Goal: Task Accomplishment & Management: Manage account settings

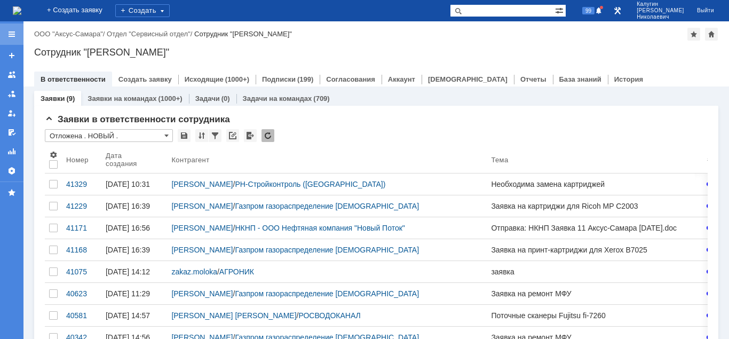
click at [12, 35] on div at bounding box center [11, 34] width 9 height 9
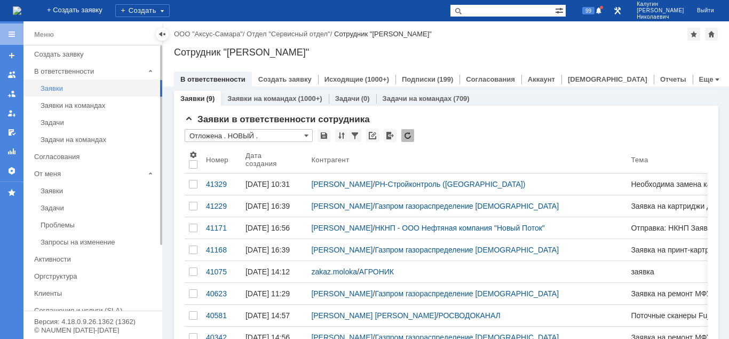
click at [52, 88] on div "Заявки" at bounding box center [98, 88] width 115 height 8
drag, startPoint x: 157, startPoint y: 33, endPoint x: 158, endPoint y: 40, distance: 7.0
click at [158, 35] on div at bounding box center [162, 34] width 13 height 13
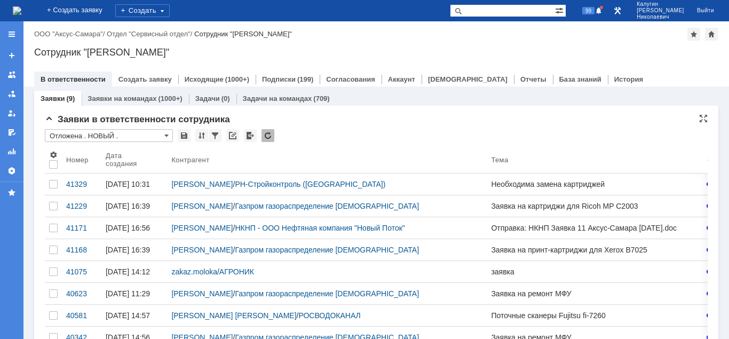
click at [120, 134] on input "Отложена . НОВЫЙ ." at bounding box center [109, 135] width 128 height 13
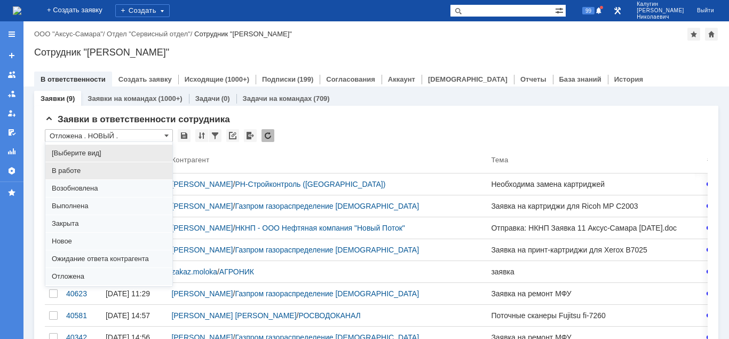
click at [82, 172] on span "В работе" at bounding box center [109, 170] width 114 height 9
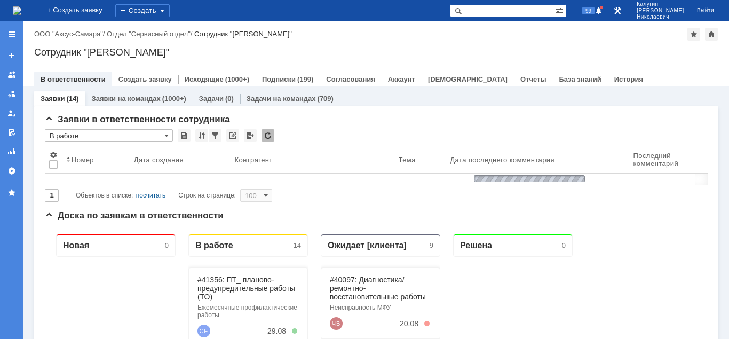
type input "В работе"
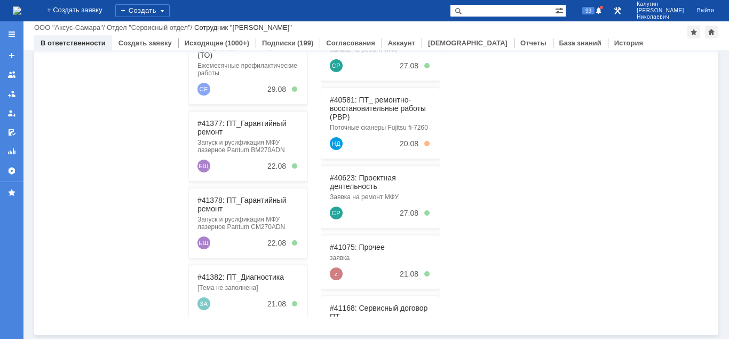
click at [554, 13] on input "text" at bounding box center [502, 10] width 105 height 13
paste input ""41285""
type input ""41285""
click at [463, 12] on span at bounding box center [456, 10] width 13 height 13
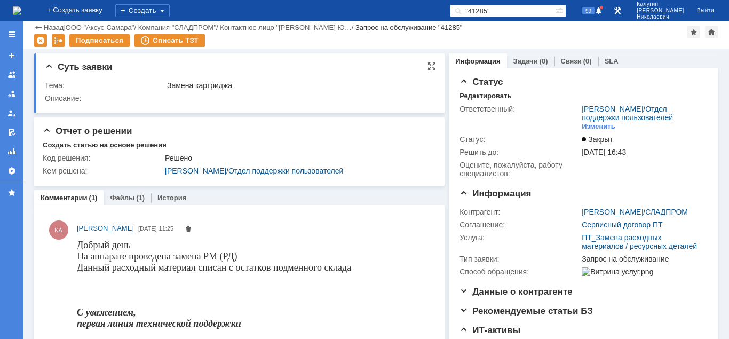
scroll to position [109, 0]
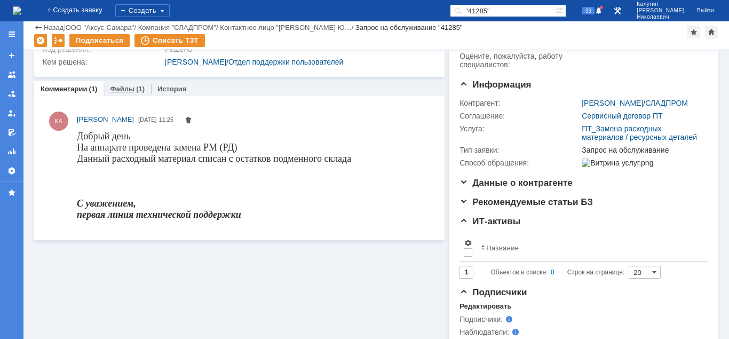
click at [118, 90] on link "Файлы" at bounding box center [122, 89] width 25 height 8
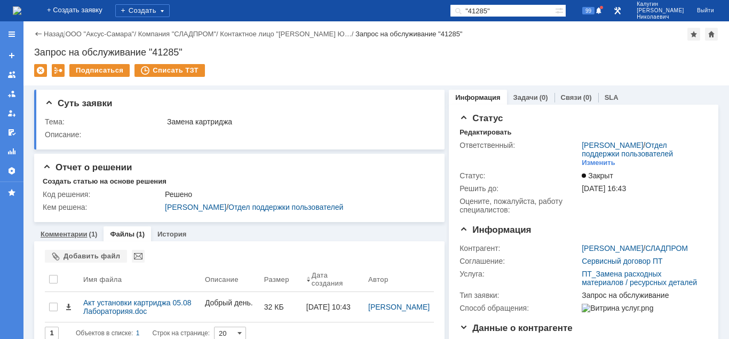
click at [64, 235] on link "Комментарии" at bounding box center [64, 234] width 47 height 8
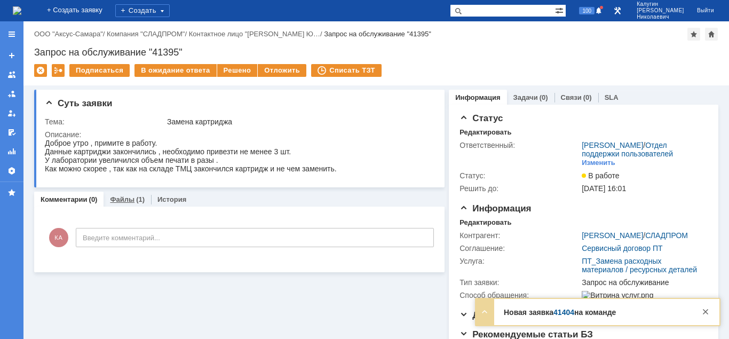
click at [128, 200] on link "Файлы" at bounding box center [122, 199] width 25 height 8
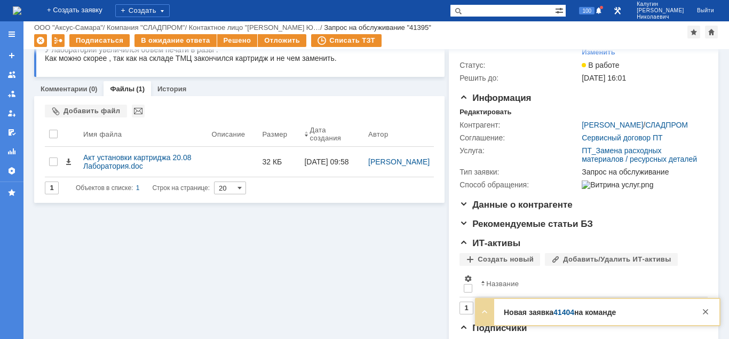
scroll to position [109, 0]
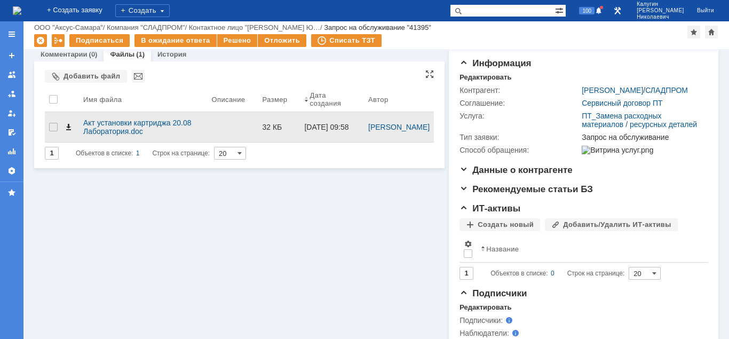
click at [67, 123] on span at bounding box center [68, 127] width 9 height 9
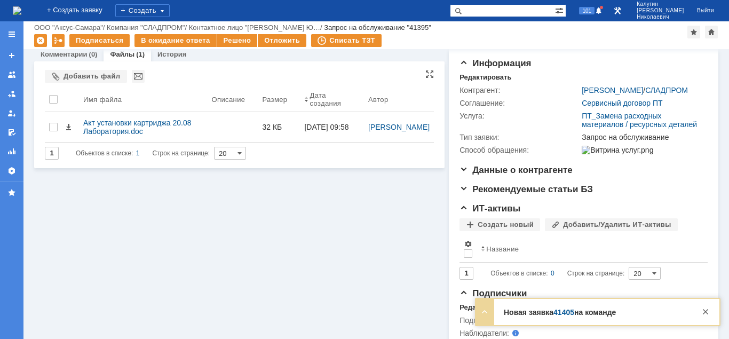
scroll to position [0, 0]
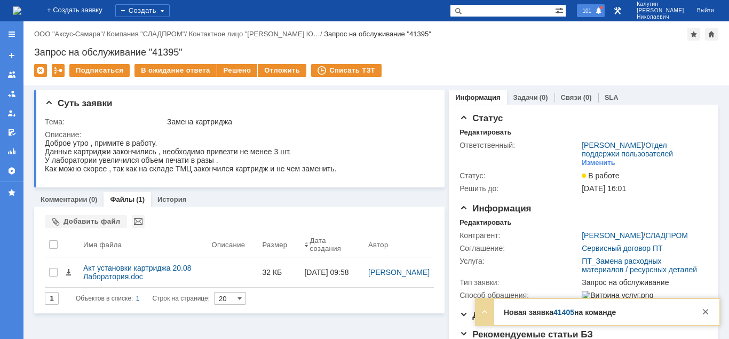
click at [594, 10] on span "101" at bounding box center [586, 10] width 15 height 7
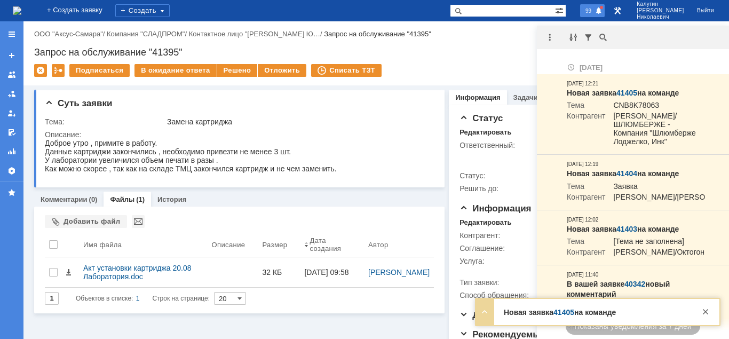
click at [594, 10] on span "99" at bounding box center [588, 10] width 12 height 7
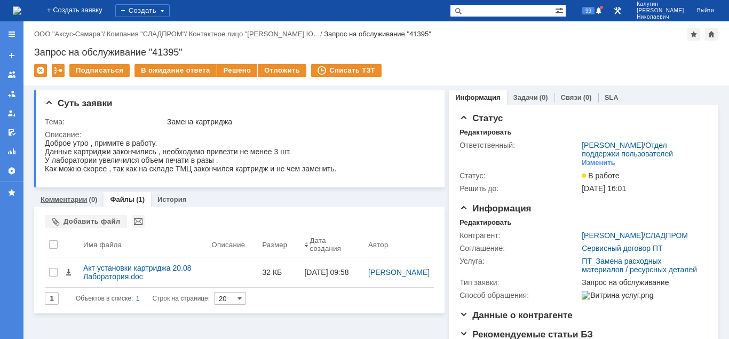
click at [75, 202] on link "Комментарии" at bounding box center [64, 199] width 47 height 8
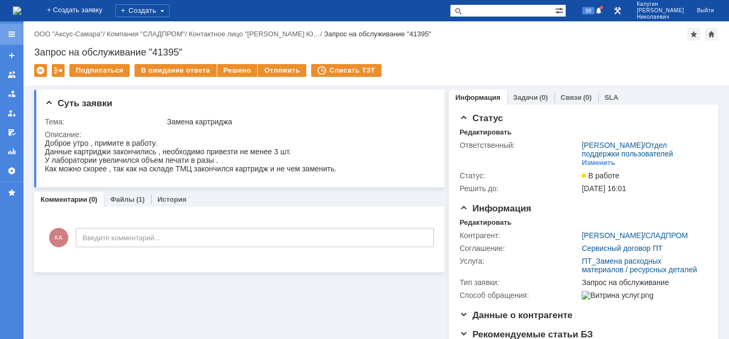
click at [12, 35] on div at bounding box center [11, 34] width 9 height 9
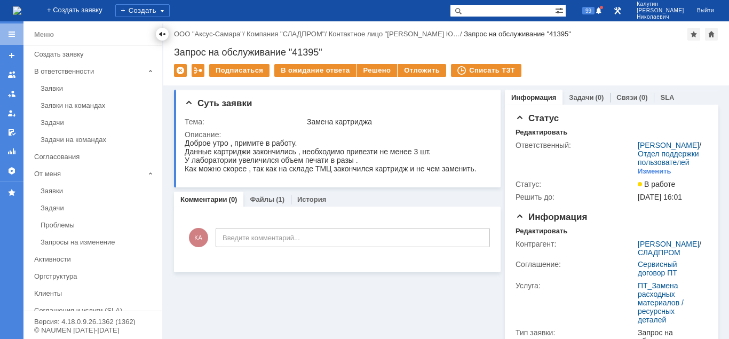
click at [162, 34] on div at bounding box center [162, 34] width 9 height 9
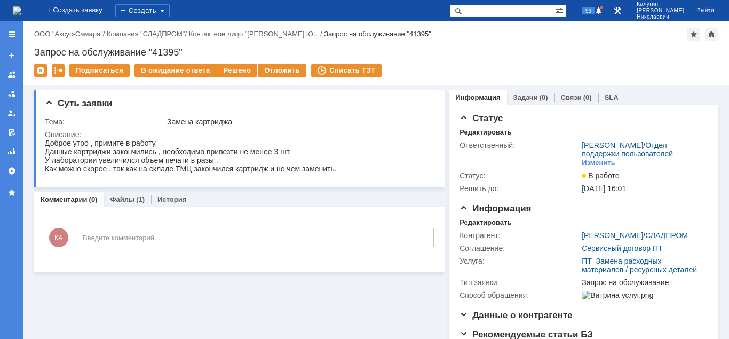
click at [498, 10] on input "text" at bounding box center [502, 10] width 105 height 13
type input "28105"
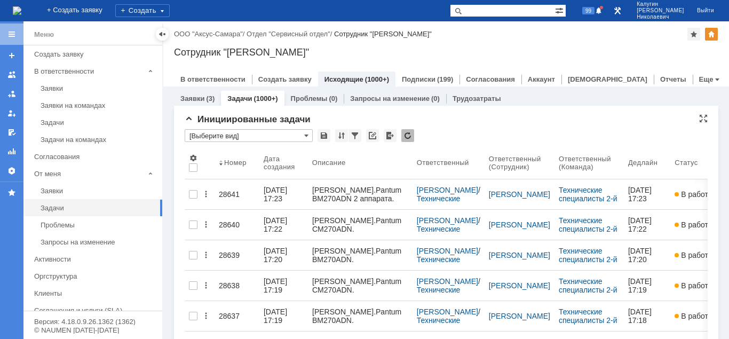
click at [216, 135] on input "[Выберите вид]" at bounding box center [249, 135] width 128 height 13
click at [161, 35] on div at bounding box center [162, 34] width 9 height 9
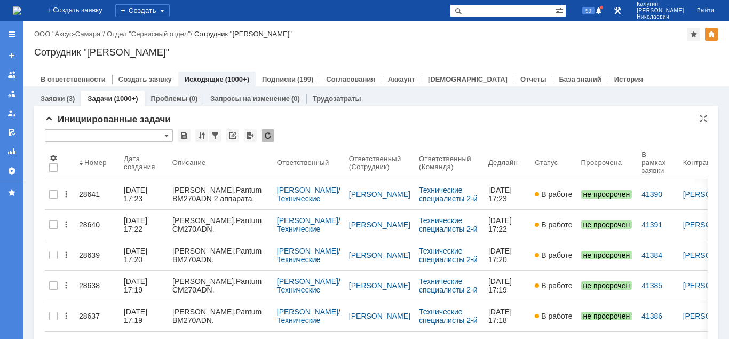
type input "[Выберите вид]"
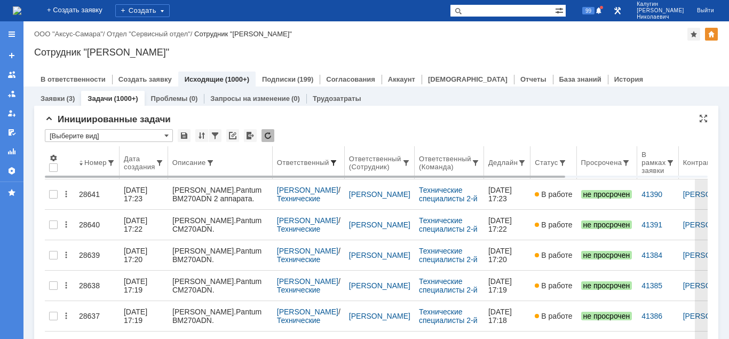
click at [336, 161] on span at bounding box center [333, 162] width 9 height 9
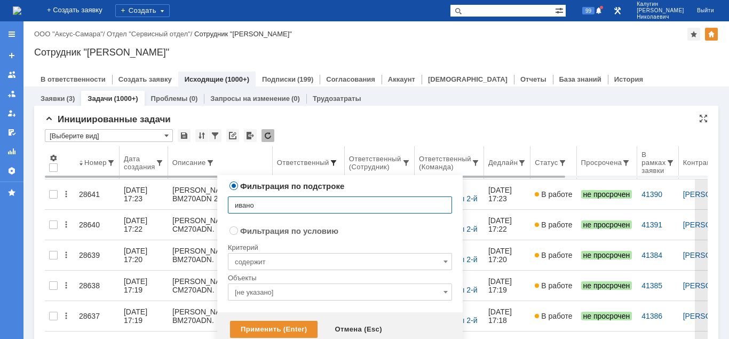
type input "иванов"
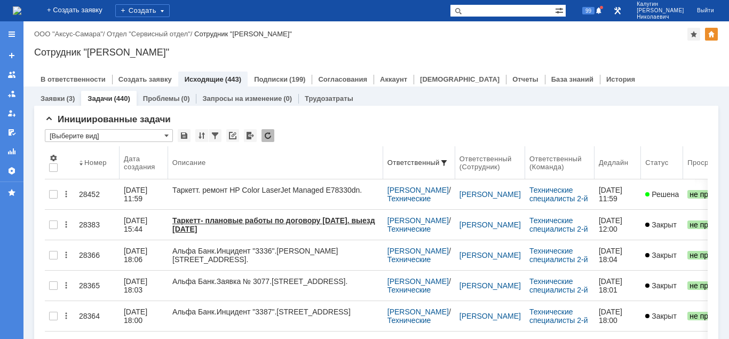
drag, startPoint x: 274, startPoint y: 157, endPoint x: 384, endPoint y: 151, distance: 110.6
click at [384, 151] on body "Идет загрузка, пожалуйста, подождите. На домашнюю + Создать заявку Создать 99 К…" at bounding box center [364, 169] width 729 height 339
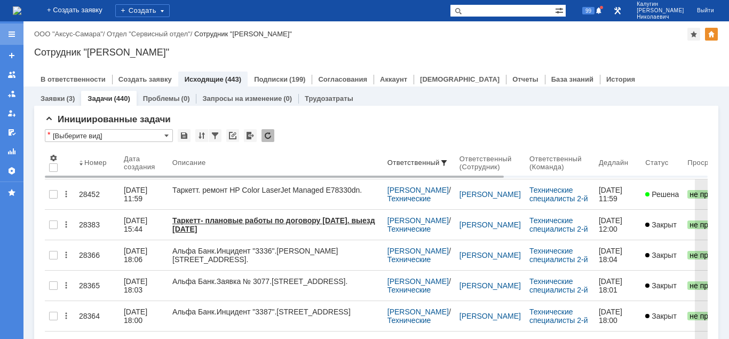
click at [10, 32] on div at bounding box center [11, 34] width 9 height 9
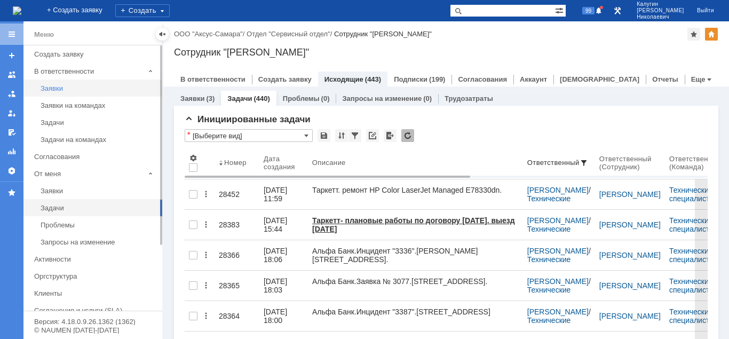
click at [57, 89] on div "Заявки" at bounding box center [98, 88] width 115 height 8
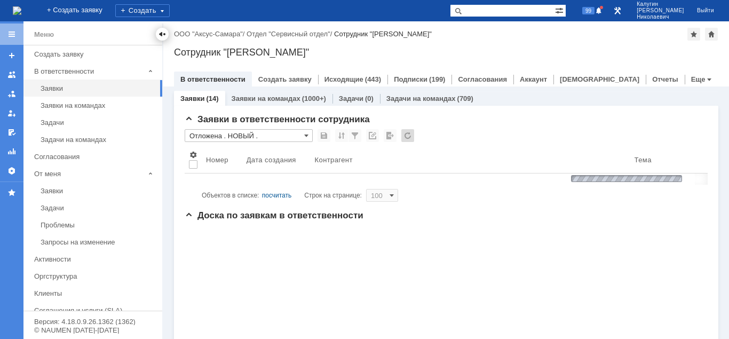
click at [166, 38] on div at bounding box center [162, 34] width 9 height 9
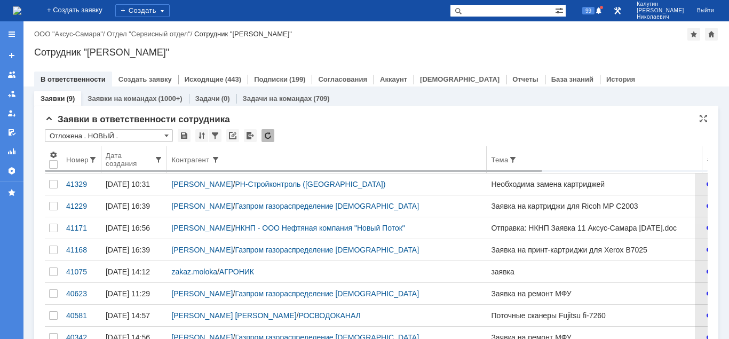
click at [75, 162] on div "Номер" at bounding box center [77, 160] width 22 height 8
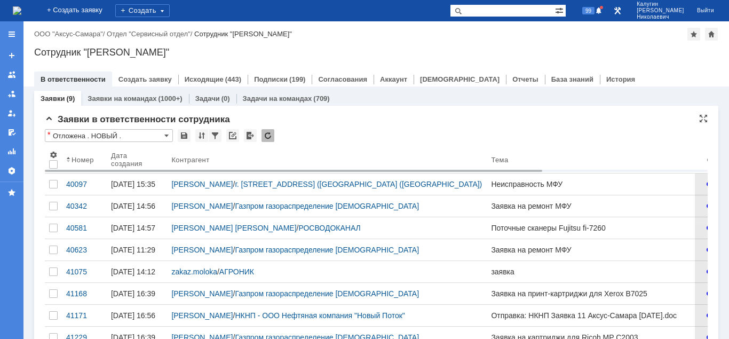
click at [75, 162] on div "Номер" at bounding box center [82, 160] width 22 height 8
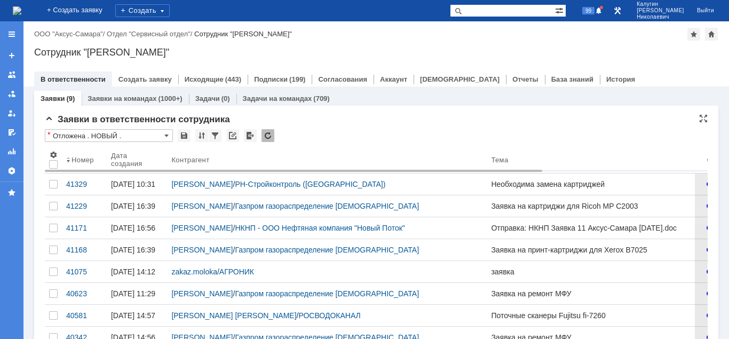
click at [82, 132] on input "Отложена . НОВЫЙ ." at bounding box center [109, 135] width 128 height 13
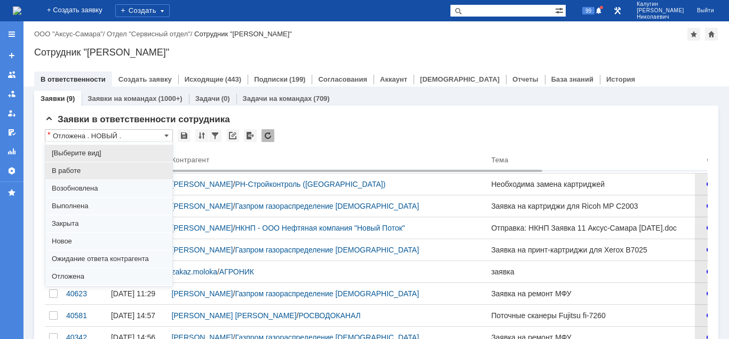
click at [82, 173] on span "В работе" at bounding box center [109, 170] width 114 height 9
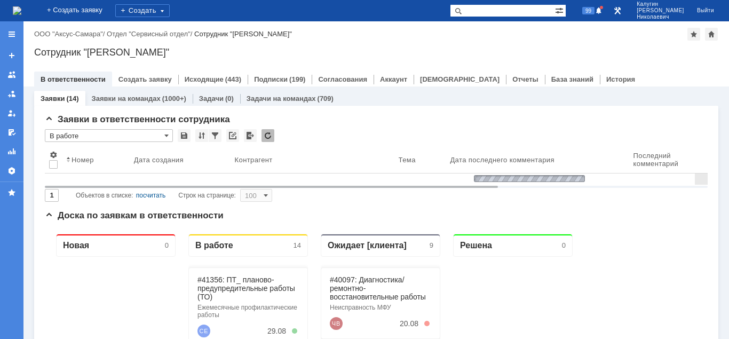
type input "В работе"
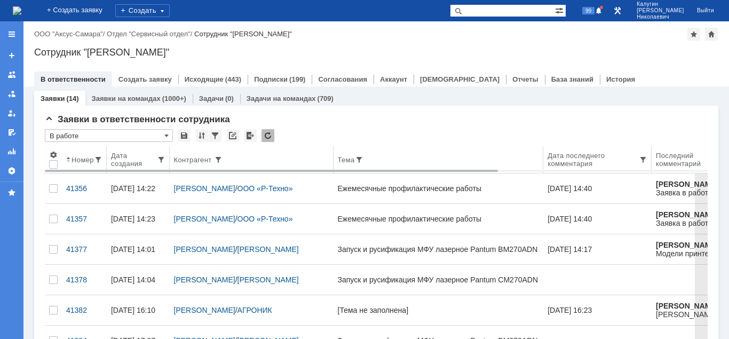
click at [82, 160] on div "Номер" at bounding box center [82, 160] width 22 height 8
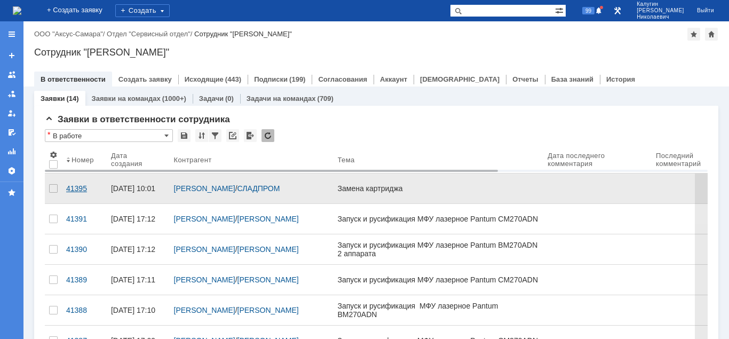
click at [76, 185] on div "41395" at bounding box center [84, 188] width 36 height 9
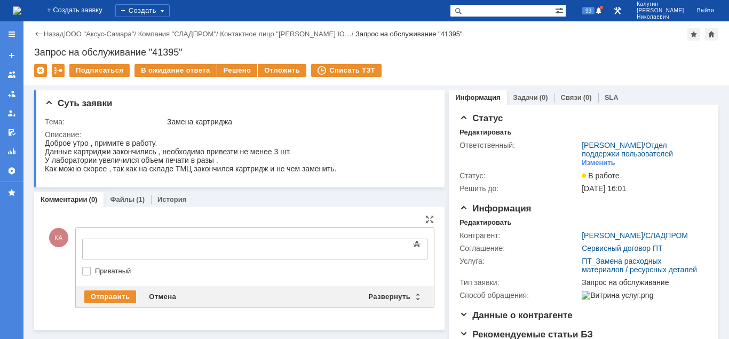
click at [101, 241] on body at bounding box center [169, 248] width 160 height 18
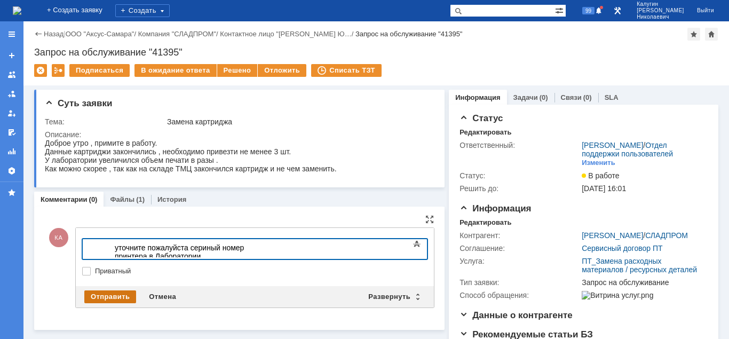
click at [87, 296] on div "Отправить" at bounding box center [110, 296] width 52 height 13
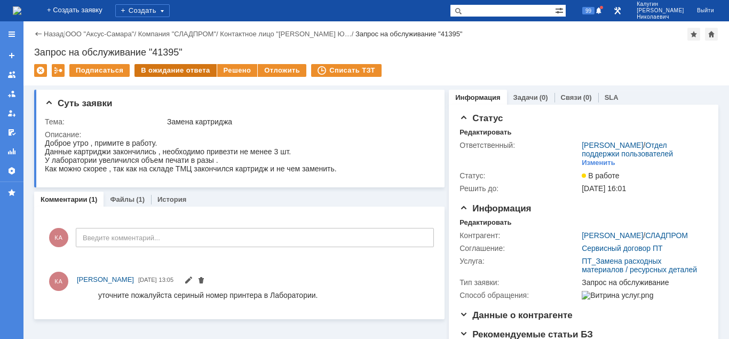
click at [178, 70] on div "В ожидание ответа" at bounding box center [175, 70] width 82 height 13
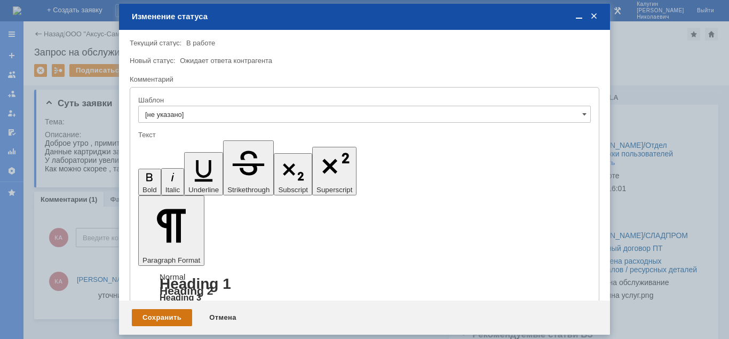
click at [180, 318] on div "Сохранить" at bounding box center [162, 317] width 60 height 17
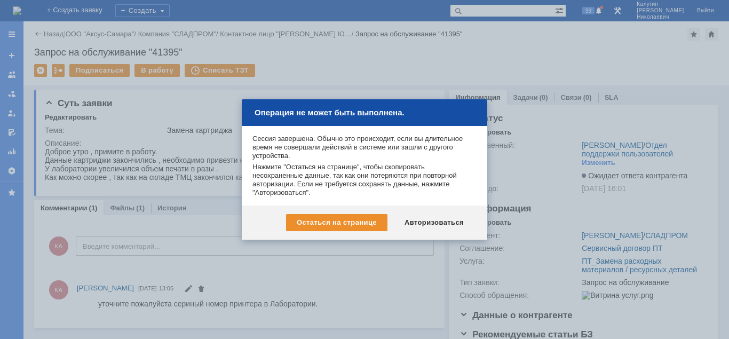
drag, startPoint x: 443, startPoint y: 219, endPoint x: 435, endPoint y: 224, distance: 9.1
click at [442, 219] on div "Авторизоваться" at bounding box center [434, 222] width 81 height 17
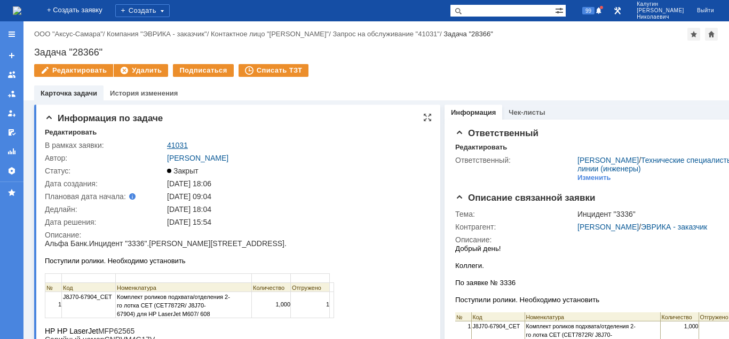
click at [182, 141] on link "41031" at bounding box center [177, 145] width 21 height 9
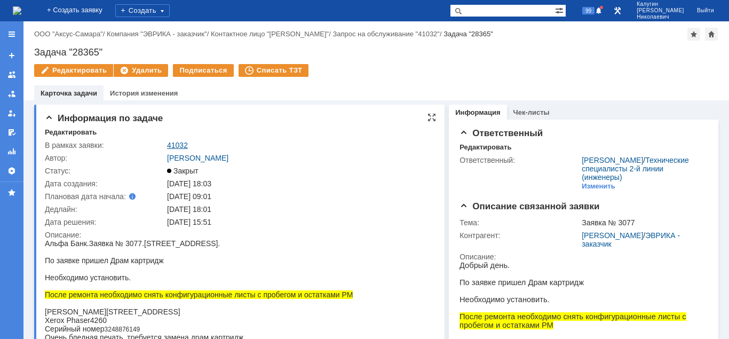
click at [177, 148] on link "41032" at bounding box center [177, 145] width 21 height 9
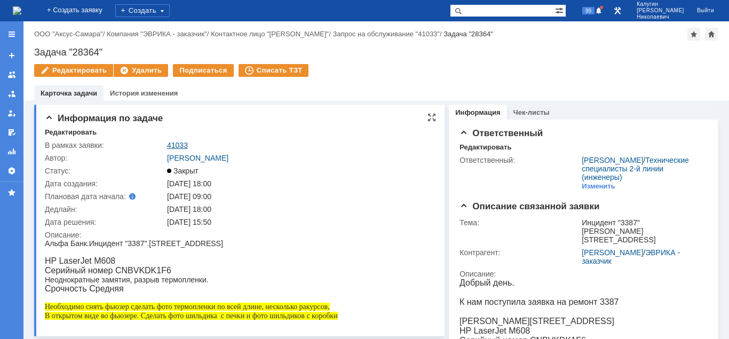
drag, startPoint x: 182, startPoint y: 141, endPoint x: 192, endPoint y: 139, distance: 9.7
click at [182, 141] on link "41033" at bounding box center [177, 145] width 21 height 9
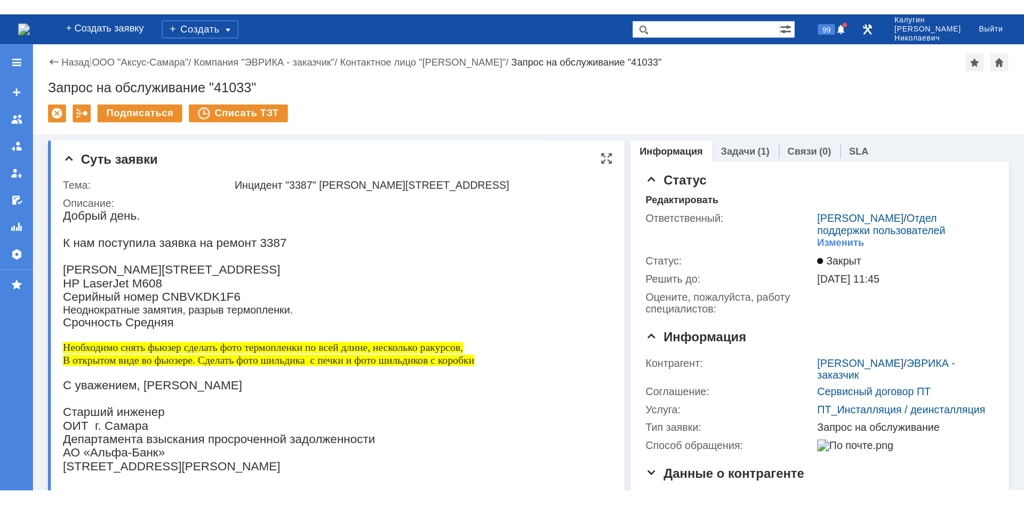
scroll to position [109, 0]
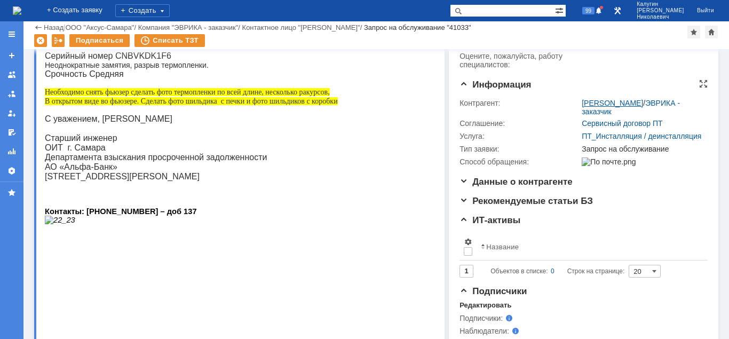
click at [597, 102] on link "[PERSON_NAME]" at bounding box center [611, 103] width 61 height 9
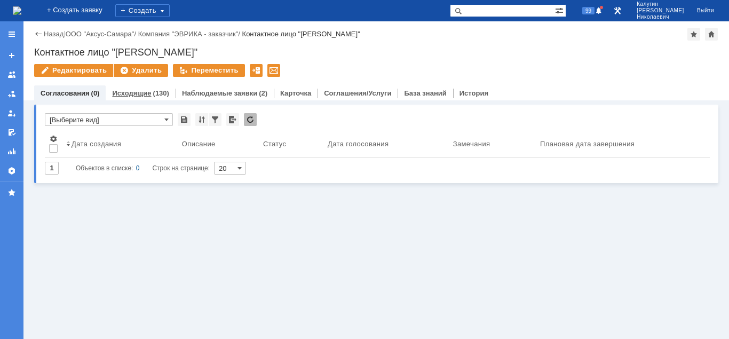
click at [145, 90] on link "Исходящие" at bounding box center [131, 93] width 39 height 8
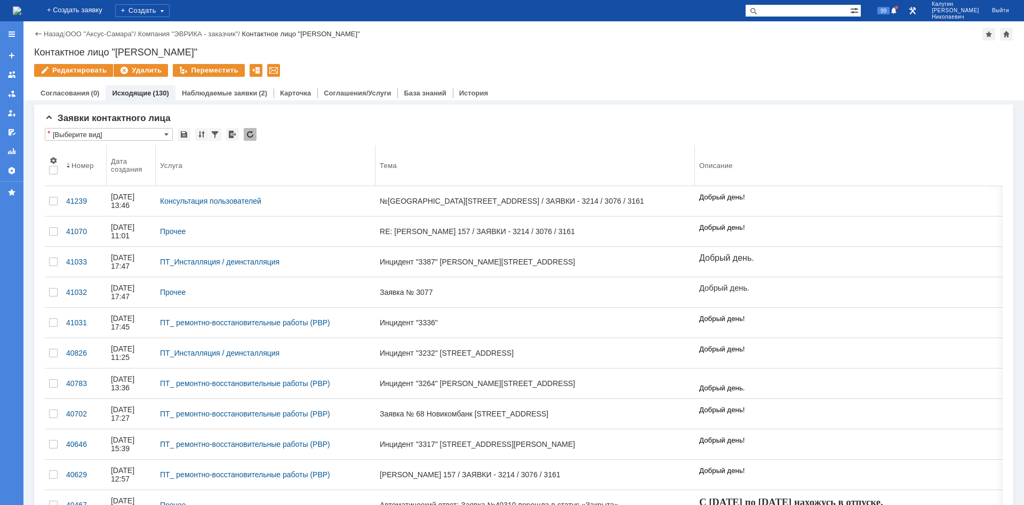
drag, startPoint x: 548, startPoint y: 160, endPoint x: 696, endPoint y: 143, distance: 148.8
click at [696, 143] on body "Идет загрузка, пожалуйста, подождите. На домашнюю + Создать заявку Создать 99 К…" at bounding box center [512, 252] width 1024 height 505
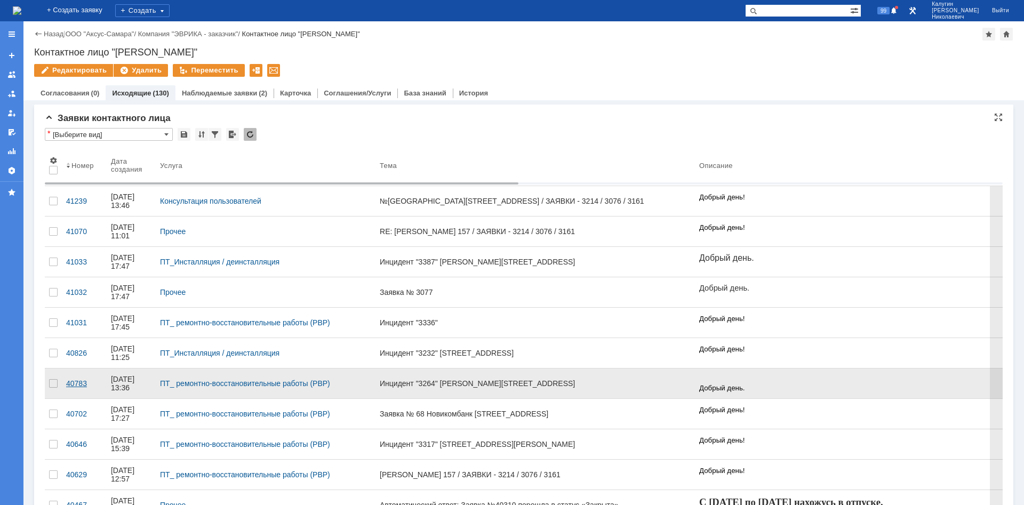
drag, startPoint x: 77, startPoint y: 381, endPoint x: 76, endPoint y: 396, distance: 14.9
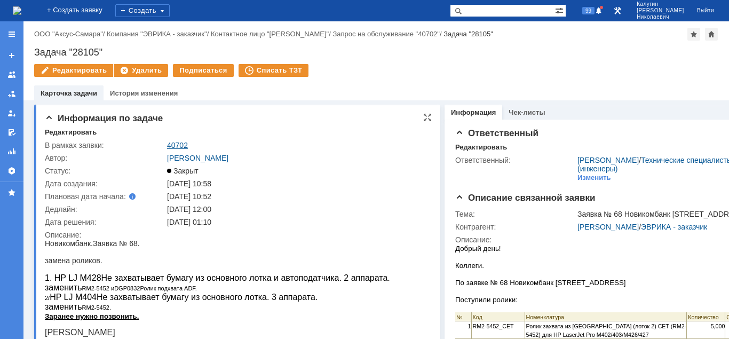
click at [181, 142] on link "40702" at bounding box center [177, 145] width 21 height 9
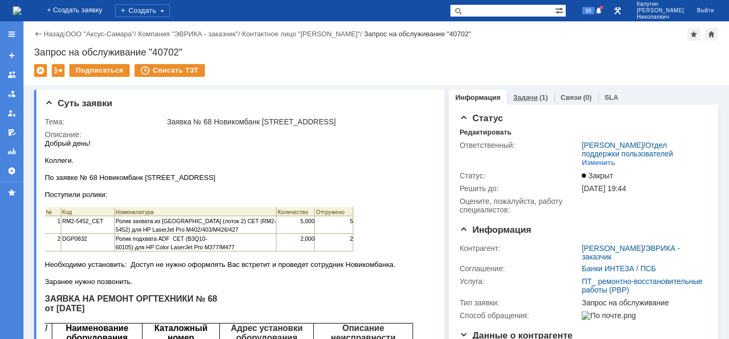
click at [521, 94] on link "Задачи" at bounding box center [525, 97] width 25 height 8
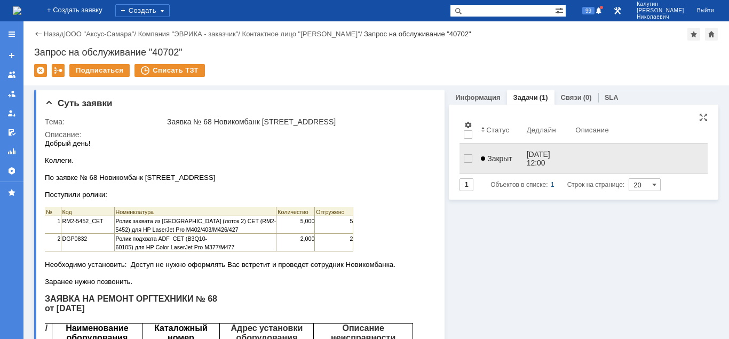
click at [500, 154] on span "Закрыт" at bounding box center [496, 158] width 31 height 9
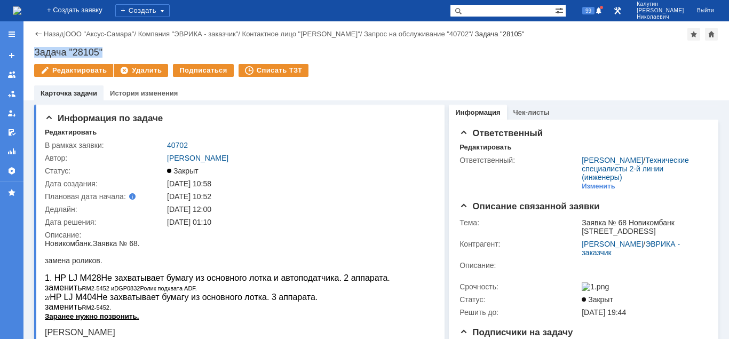
drag, startPoint x: 62, startPoint y: 51, endPoint x: 36, endPoint y: 53, distance: 25.7
click at [36, 53] on div "Задача "28105"" at bounding box center [376, 52] width 684 height 11
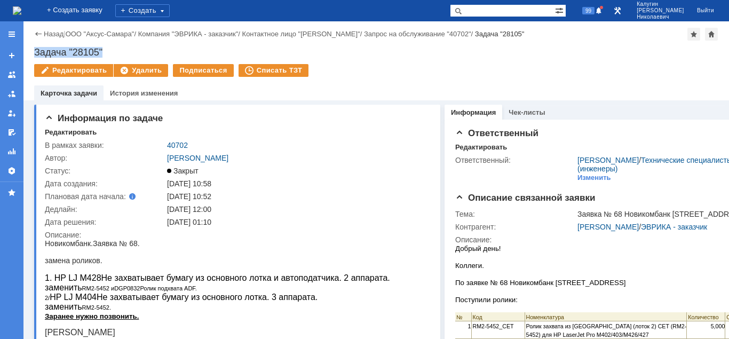
copy div "Задача "28105""
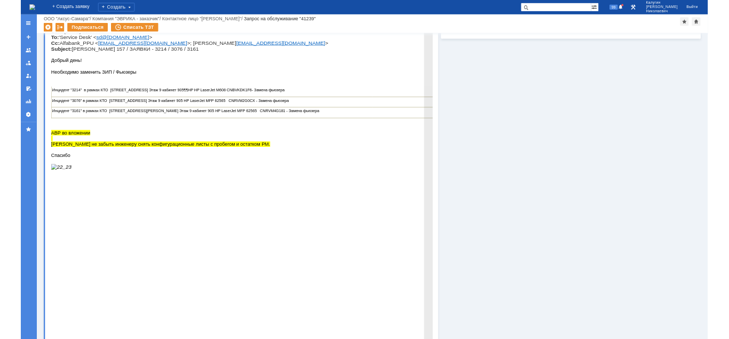
scroll to position [599, 0]
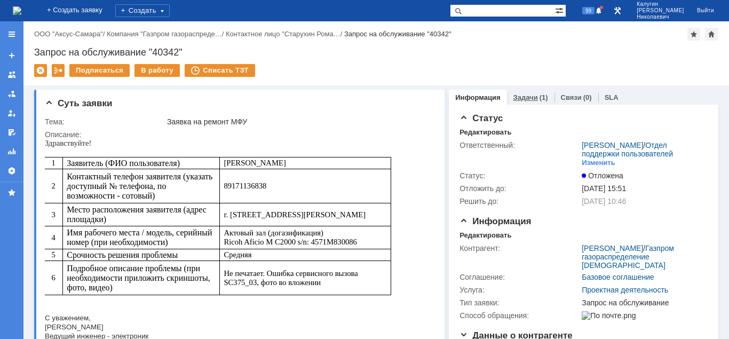
click at [523, 99] on link "Задачи" at bounding box center [525, 97] width 25 height 8
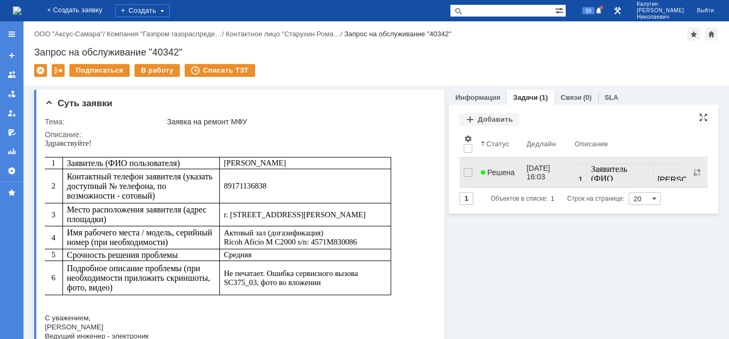
click at [492, 171] on span "Решена" at bounding box center [498, 172] width 34 height 9
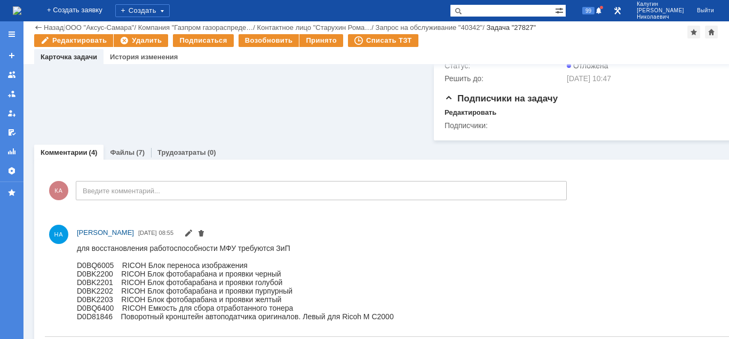
scroll to position [163, 0]
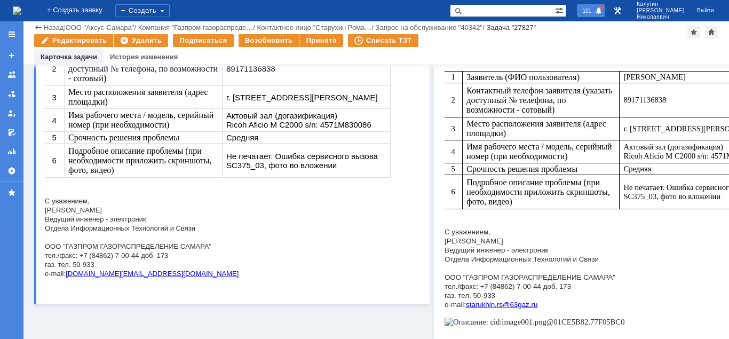
click at [594, 11] on span "101" at bounding box center [586, 10] width 15 height 7
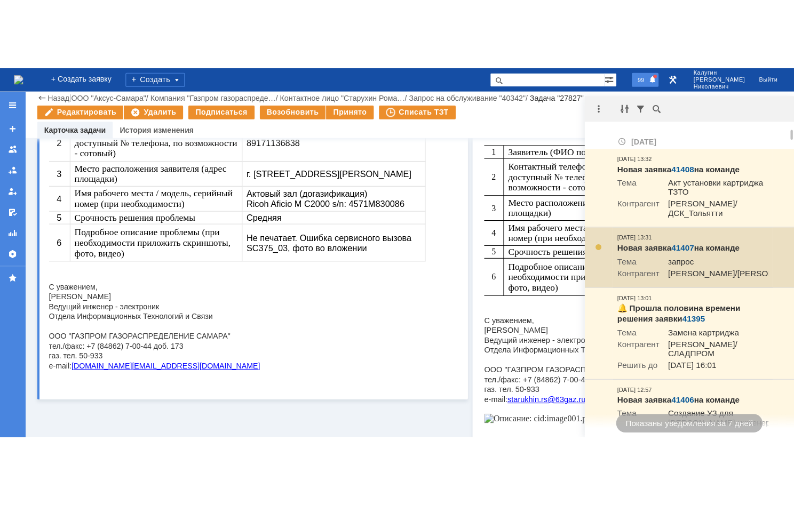
scroll to position [54, 0]
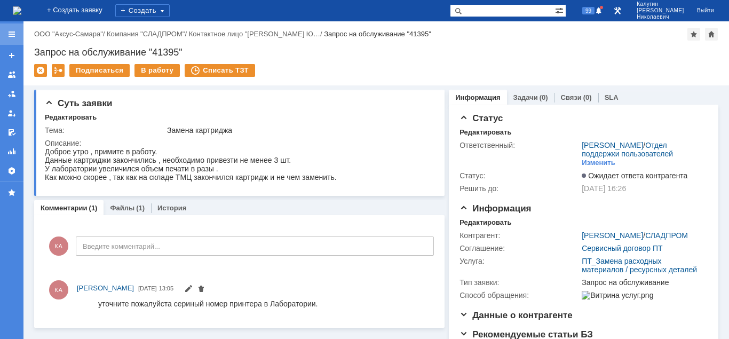
click at [12, 31] on div at bounding box center [11, 34] width 9 height 9
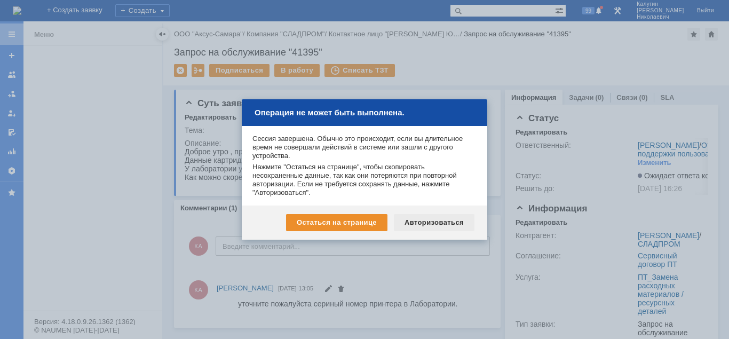
click at [417, 219] on div "Авторизоваться" at bounding box center [434, 222] width 81 height 17
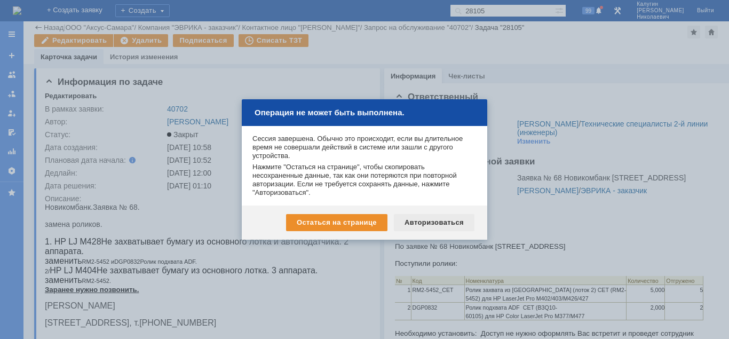
scroll to position [109, 0]
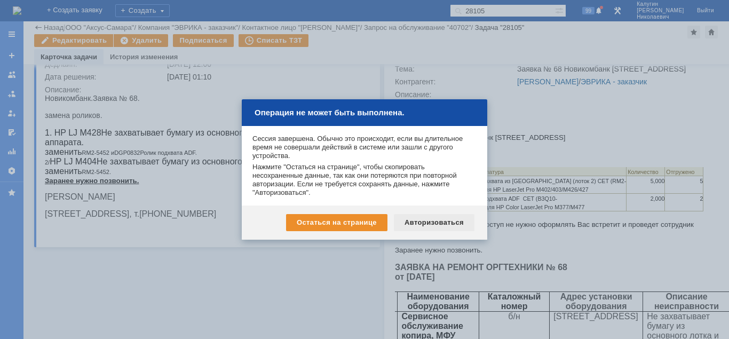
drag, startPoint x: 435, startPoint y: 224, endPoint x: 39, endPoint y: 125, distance: 407.3
click at [435, 224] on div "Авторизоваться" at bounding box center [434, 222] width 81 height 17
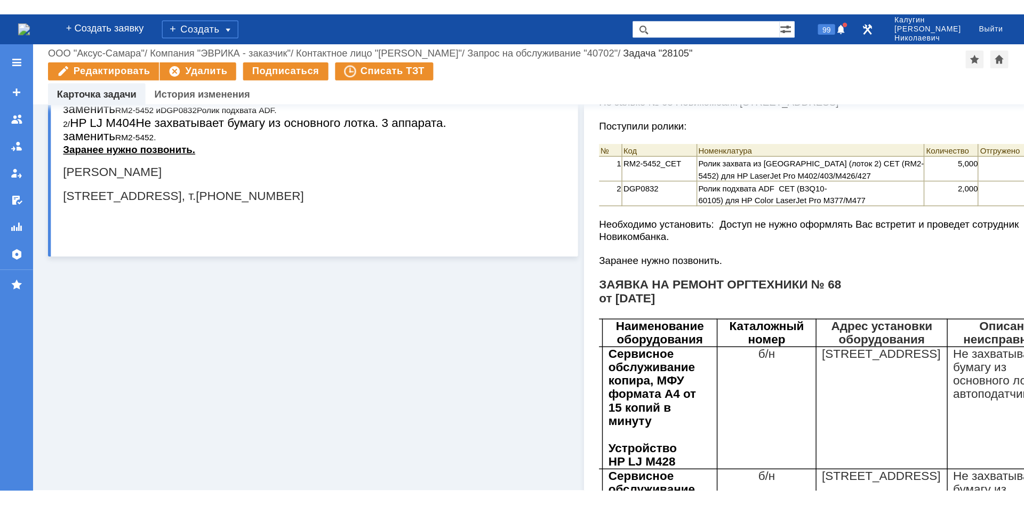
scroll to position [163, 0]
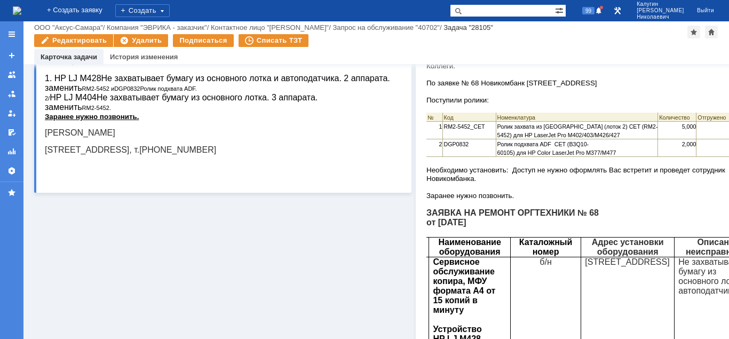
drag, startPoint x: 45, startPoint y: 148, endPoint x: 257, endPoint y: 168, distance: 213.2
drag, startPoint x: 258, startPoint y: 167, endPoint x: 87, endPoint y: 189, distance: 172.2
click at [45, 150] on html "Новикомбанк. Заявка № 68. замена роликов. 1. HP LJ M428 Не захватывает бумагу и…" at bounding box center [224, 100] width 358 height 123
copy span "[PERSON_NAME] [STREET_ADDRESS], т.[PHONE_NUMBER]"
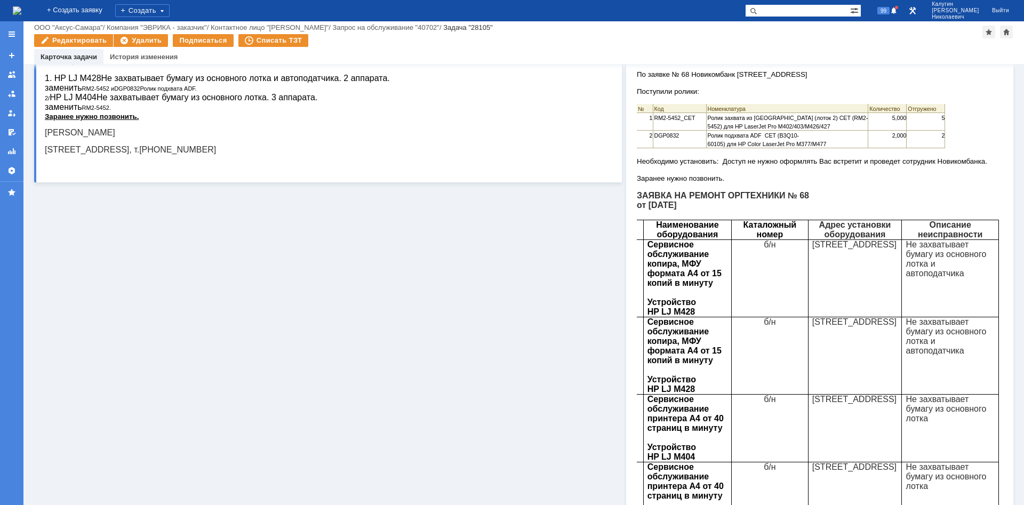
scroll to position [0, 0]
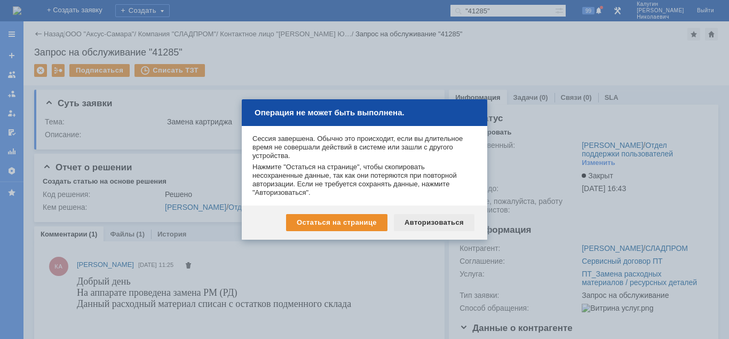
click at [428, 219] on div "Авторизоваться" at bounding box center [434, 222] width 81 height 17
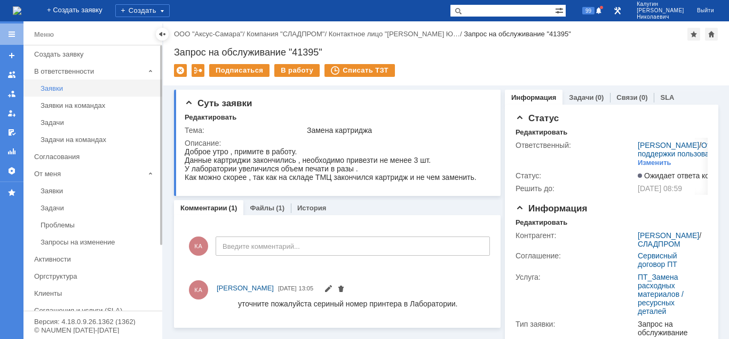
click at [47, 87] on div "Заявки" at bounding box center [98, 88] width 115 height 8
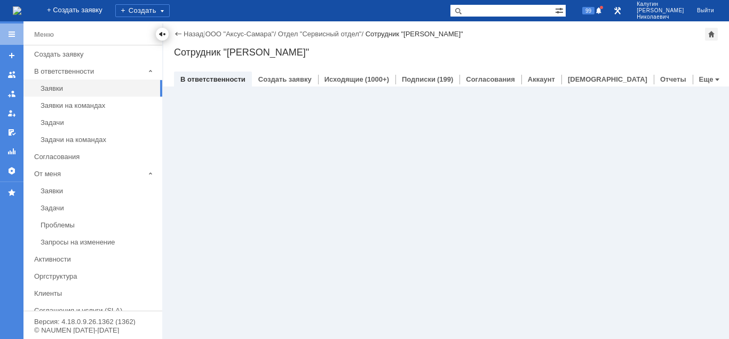
click at [164, 35] on div at bounding box center [162, 34] width 9 height 9
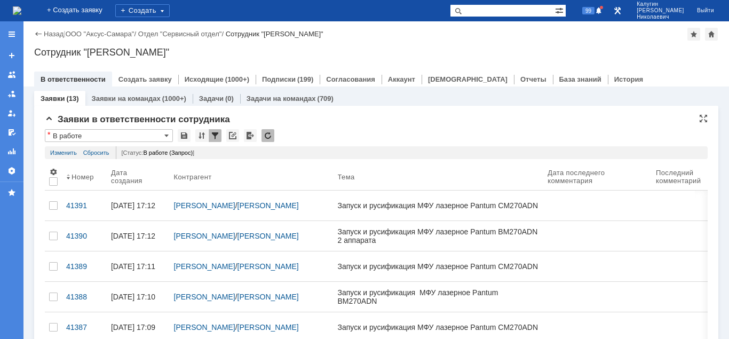
click at [90, 130] on input "text" at bounding box center [109, 130] width 128 height 2
click at [90, 136] on input "В работе" at bounding box center [109, 135] width 128 height 13
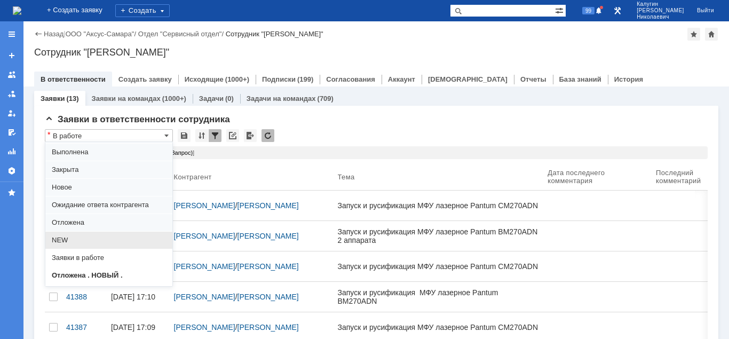
scroll to position [54, 0]
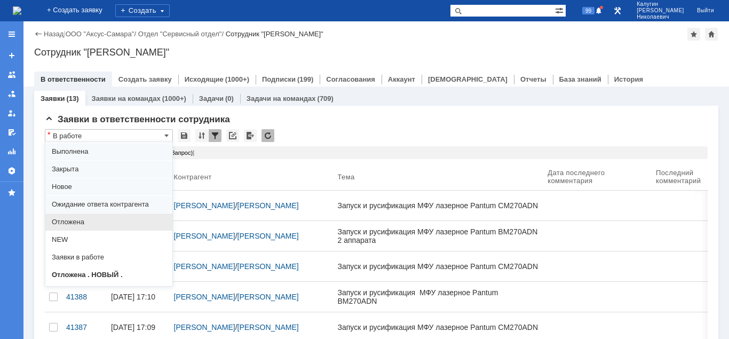
click at [87, 221] on span "Отложена" at bounding box center [109, 222] width 114 height 9
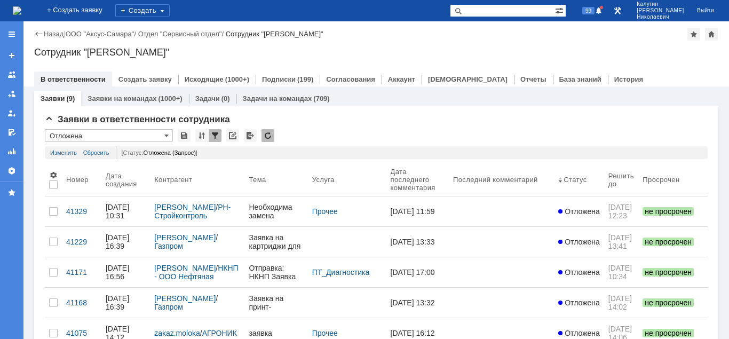
type input "Отложена"
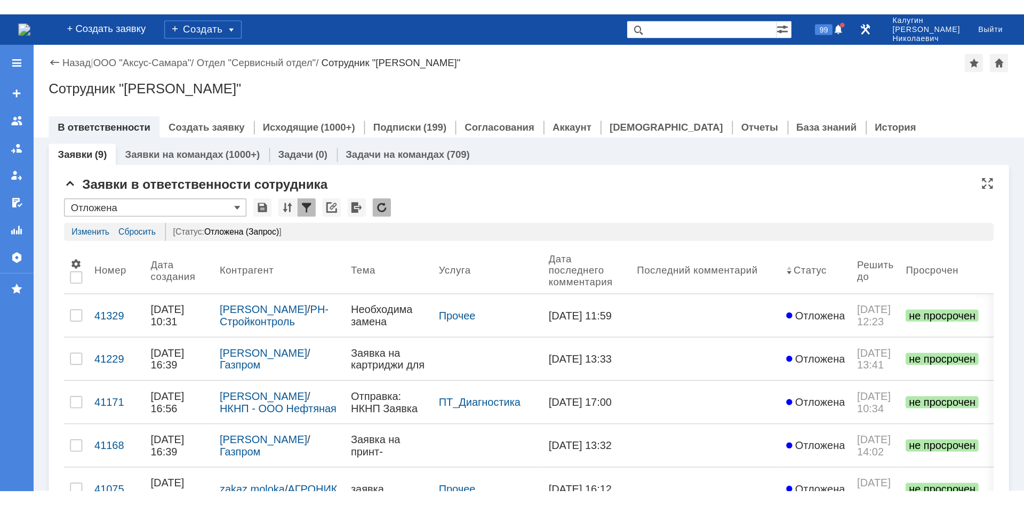
scroll to position [0, 0]
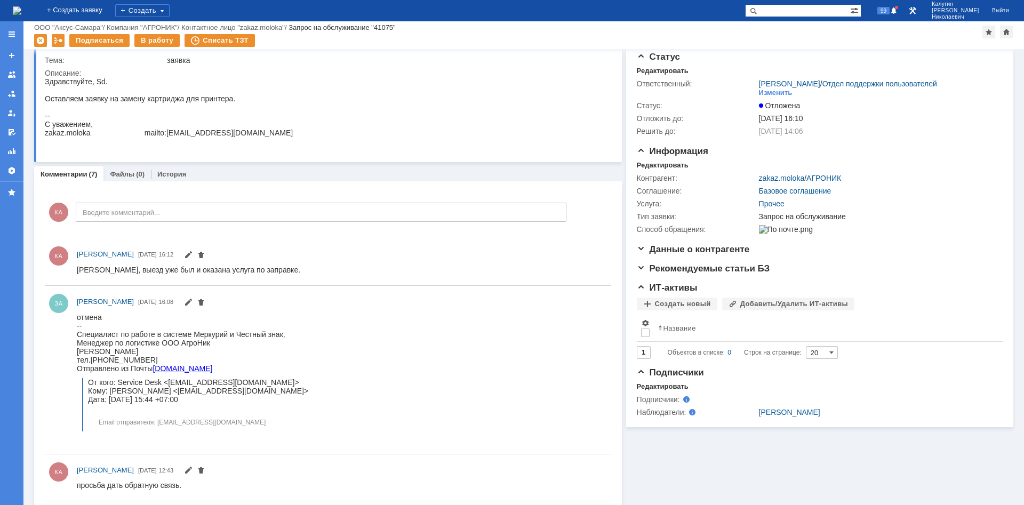
scroll to position [16, 0]
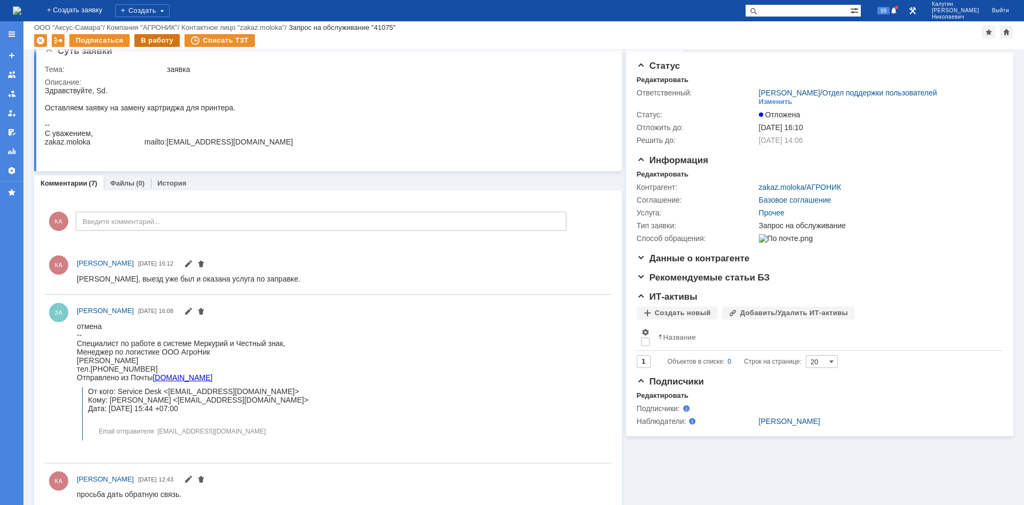
click at [155, 39] on div "В работу" at bounding box center [156, 40] width 45 height 13
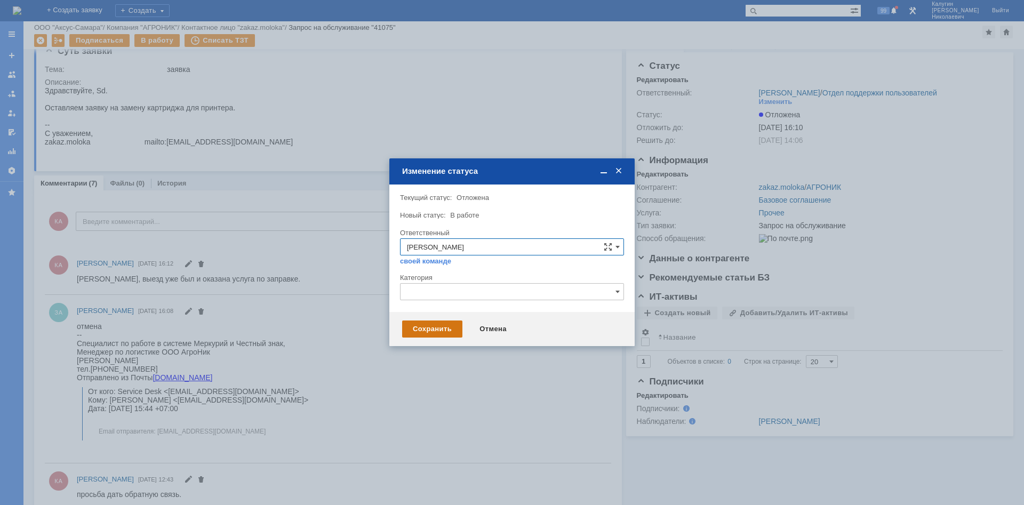
click at [428, 329] on div "Сохранить" at bounding box center [432, 329] width 60 height 17
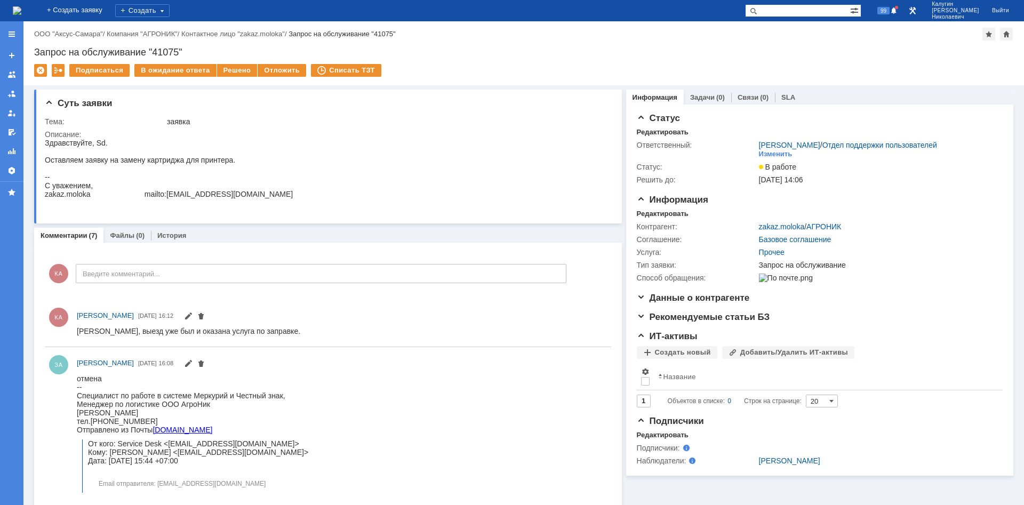
scroll to position [0, 0]
click at [233, 72] on div "Решено" at bounding box center [237, 70] width 41 height 13
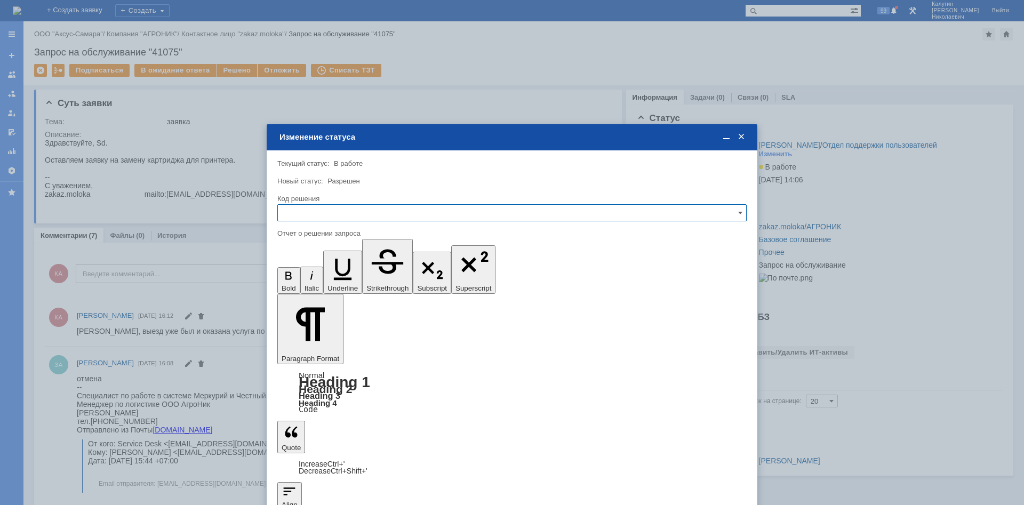
click at [302, 211] on input "text" at bounding box center [511, 212] width 469 height 17
drag, startPoint x: 328, startPoint y: 285, endPoint x: 49, endPoint y: 76, distance: 348.4
click at [328, 285] on span "Решено" at bounding box center [512, 285] width 456 height 9
type input "Решено"
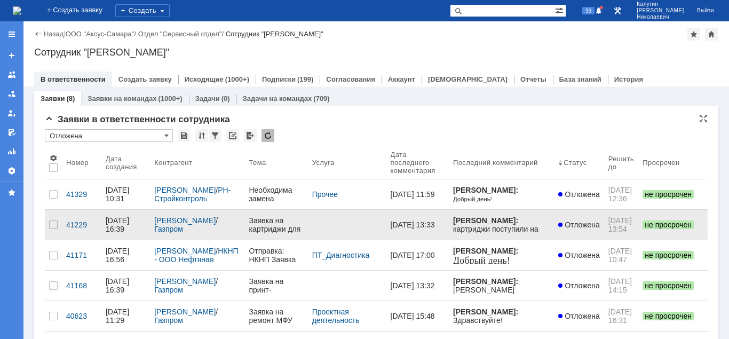
scroll to position [54, 0]
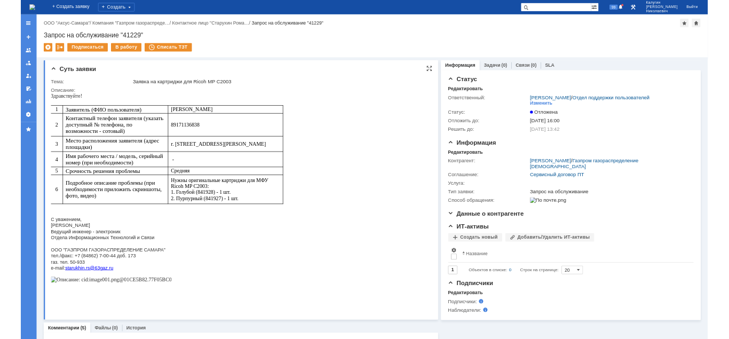
scroll to position [218, 0]
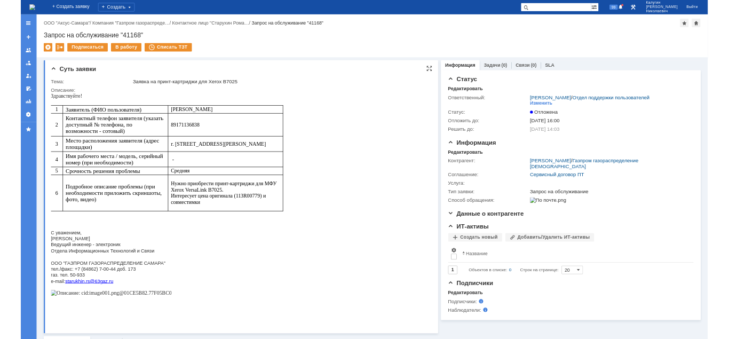
scroll to position [326, 0]
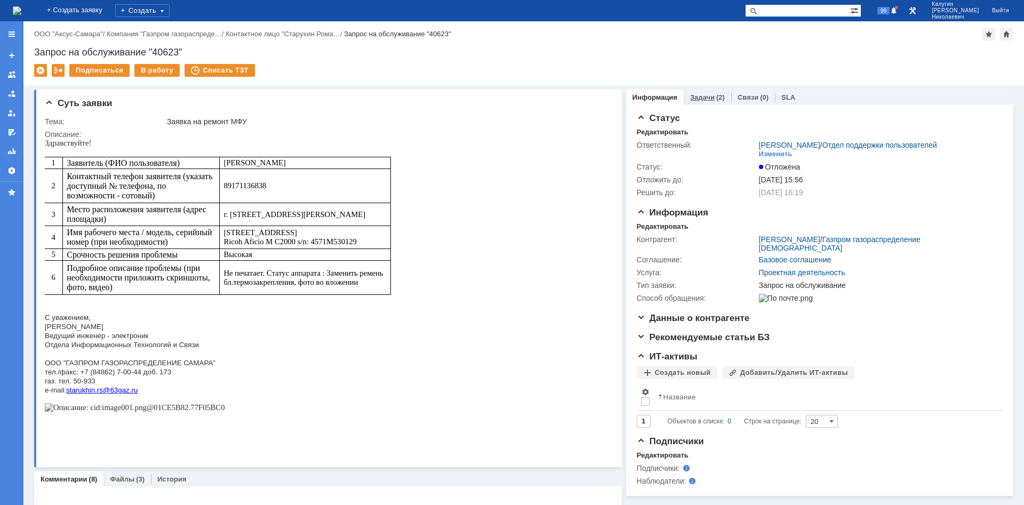
click at [695, 94] on link "Задачи" at bounding box center [702, 97] width 25 height 8
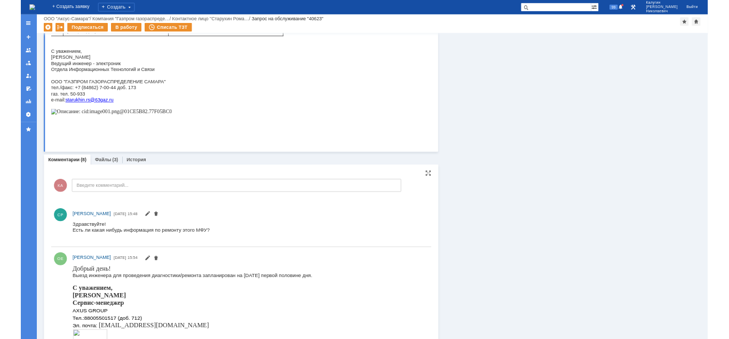
scroll to position [150, 0]
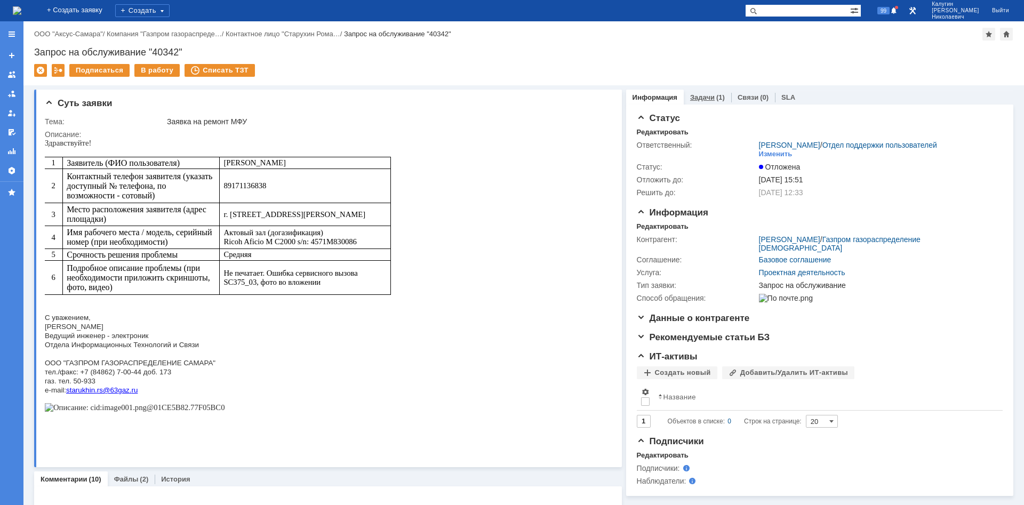
click at [707, 97] on link "Задачи" at bounding box center [702, 97] width 25 height 8
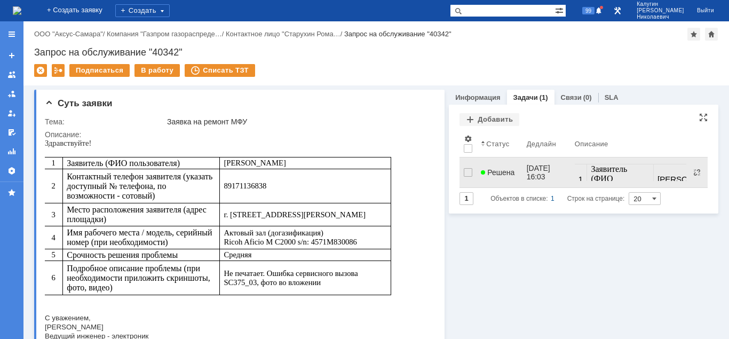
click at [496, 168] on span "Решена" at bounding box center [498, 172] width 34 height 9
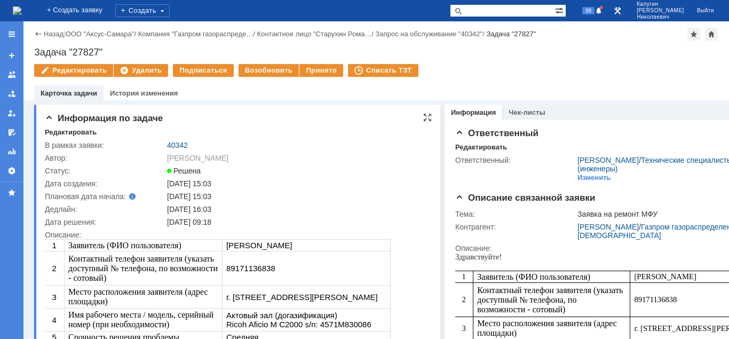
click at [185, 140] on td "40342" at bounding box center [298, 145] width 267 height 13
click at [183, 141] on link "40342" at bounding box center [177, 145] width 21 height 9
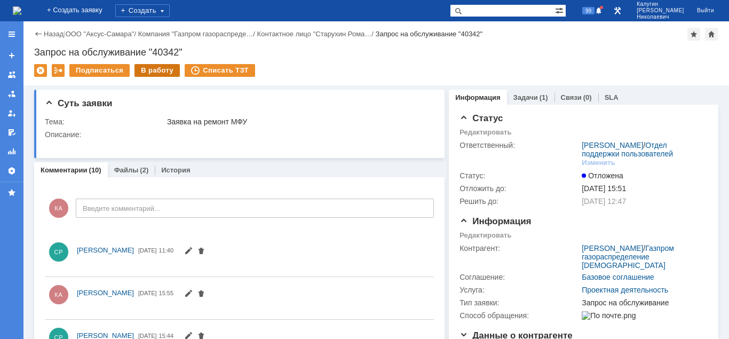
click at [149, 73] on div "В работу" at bounding box center [156, 70] width 45 height 13
click at [151, 67] on div "В работу" at bounding box center [156, 70] width 45 height 13
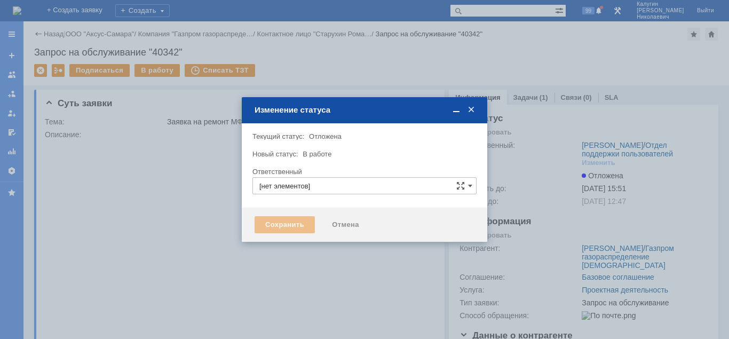
type input "[PERSON_NAME]"
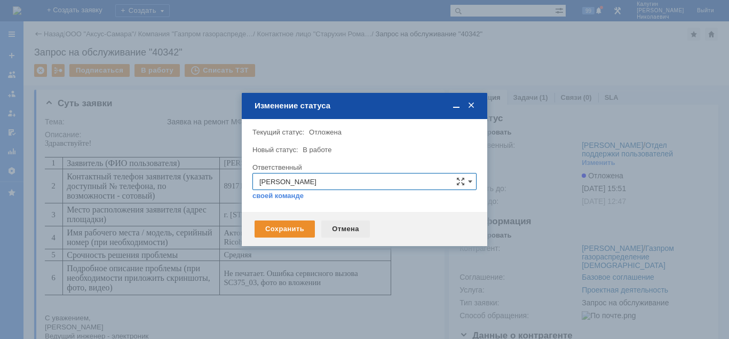
click at [351, 229] on div "Отмена" at bounding box center [345, 228] width 49 height 17
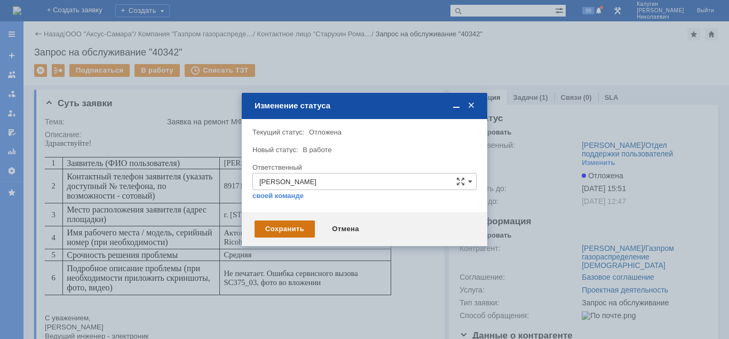
click at [268, 228] on div "Сохранить" at bounding box center [284, 228] width 60 height 17
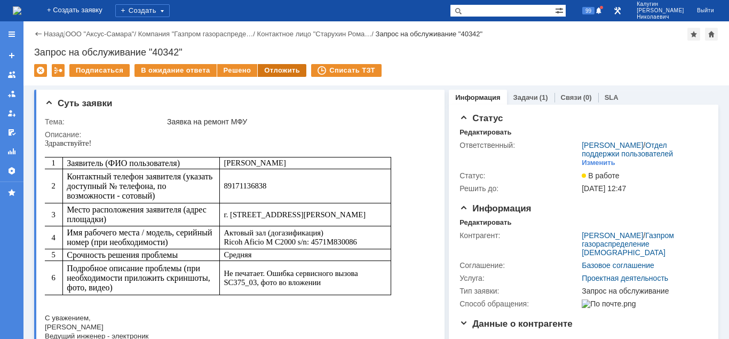
click at [289, 70] on div "Отложить" at bounding box center [282, 70] width 49 height 13
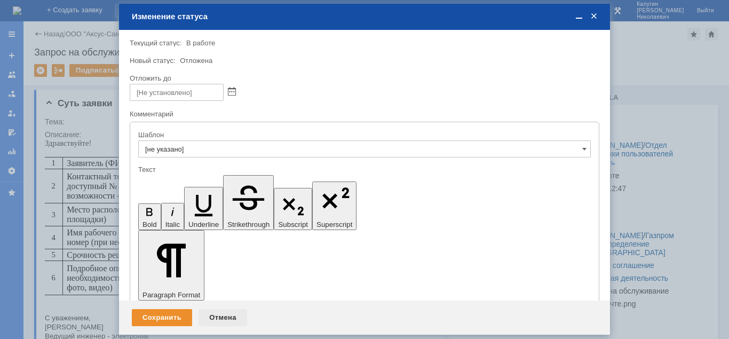
click at [219, 316] on div "Отмена" at bounding box center [222, 317] width 49 height 17
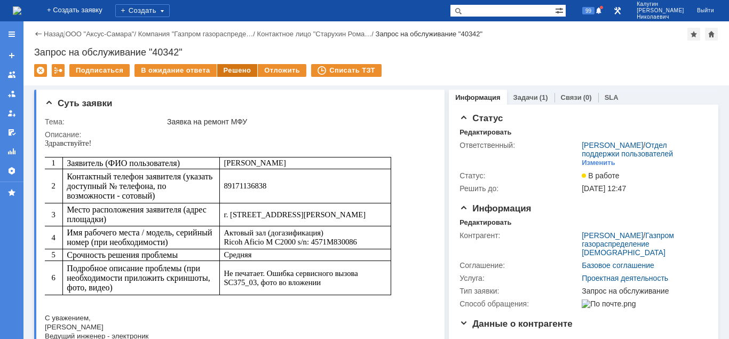
click at [221, 66] on div "Решено" at bounding box center [237, 70] width 41 height 13
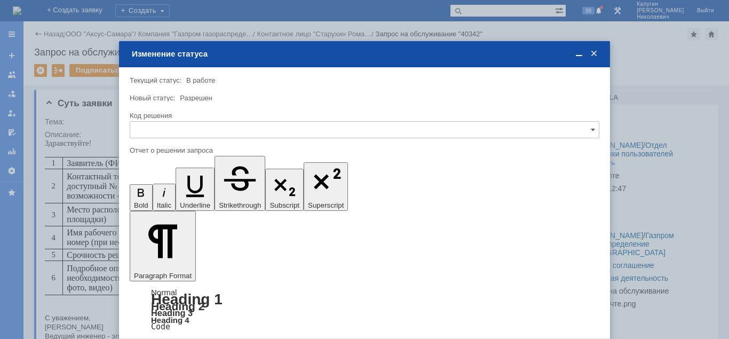
click at [188, 141] on div at bounding box center [364, 141] width 469 height 7
click at [188, 137] on input "text" at bounding box center [364, 129] width 469 height 17
click at [166, 204] on span "Решено" at bounding box center [365, 202] width 456 height 9
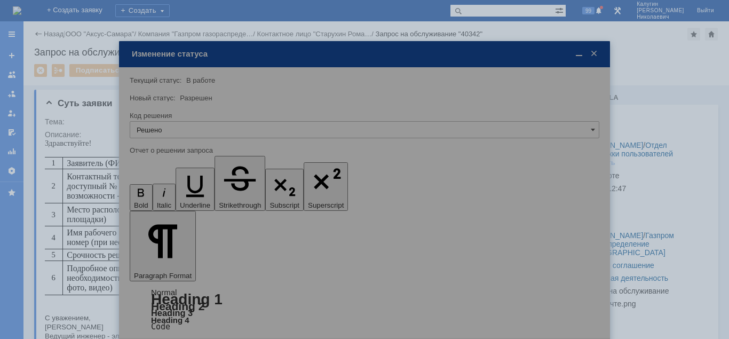
type input "Решено"
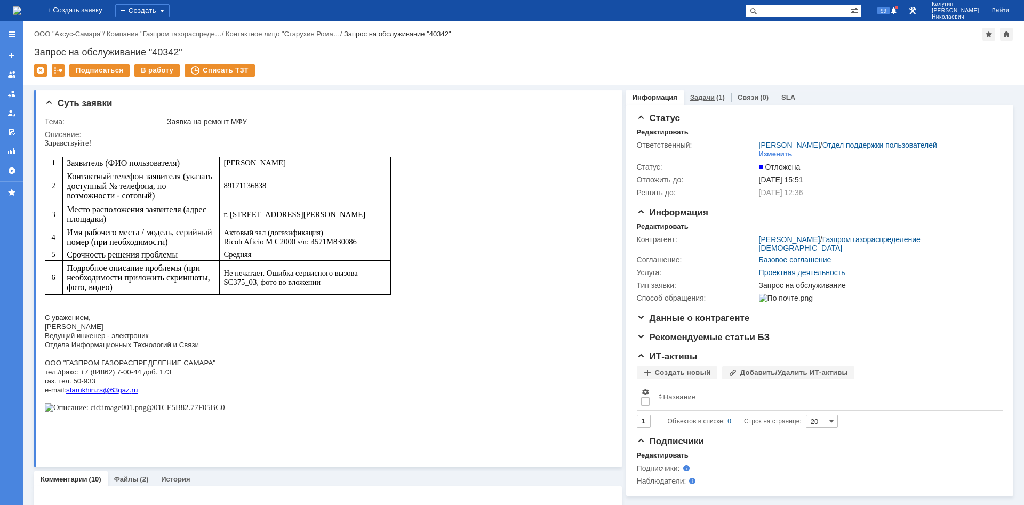
click at [701, 92] on div "Задачи (1)" at bounding box center [707, 97] width 47 height 15
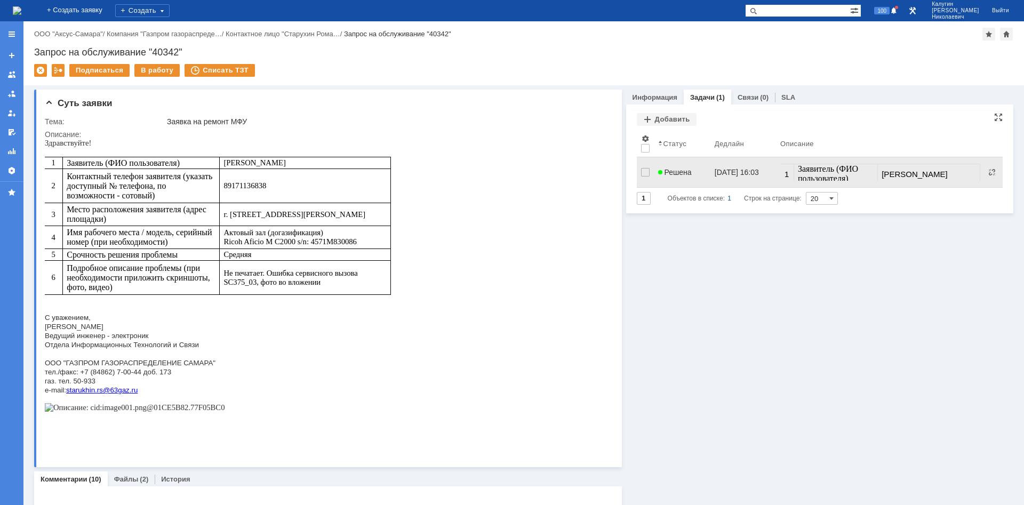
click at [680, 174] on link "Решена" at bounding box center [682, 172] width 57 height 21
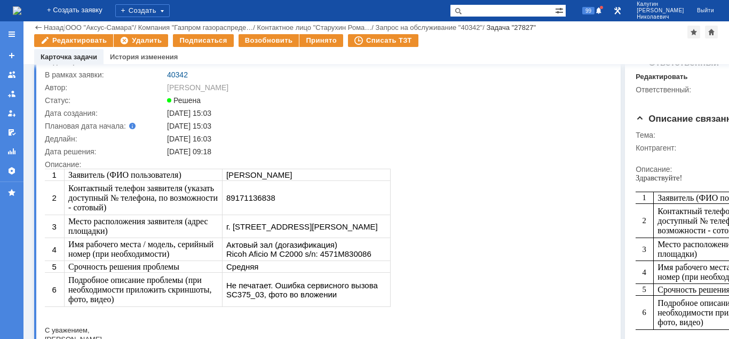
scroll to position [54, 0]
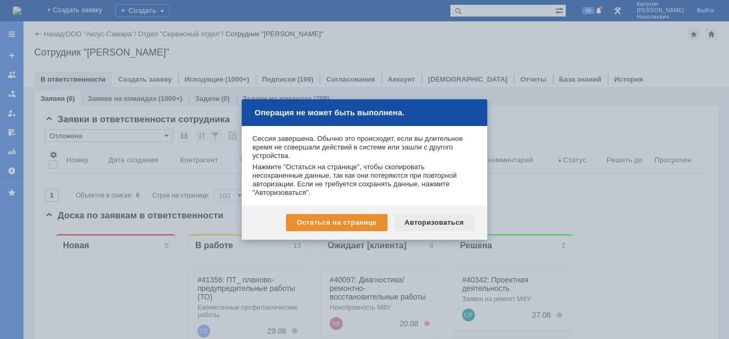
click at [451, 225] on div "Авторизоваться" at bounding box center [434, 222] width 81 height 17
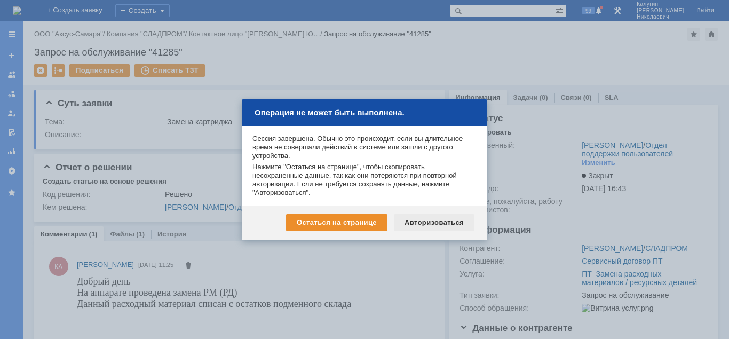
click at [436, 220] on div "Авторизоваться" at bounding box center [434, 222] width 81 height 17
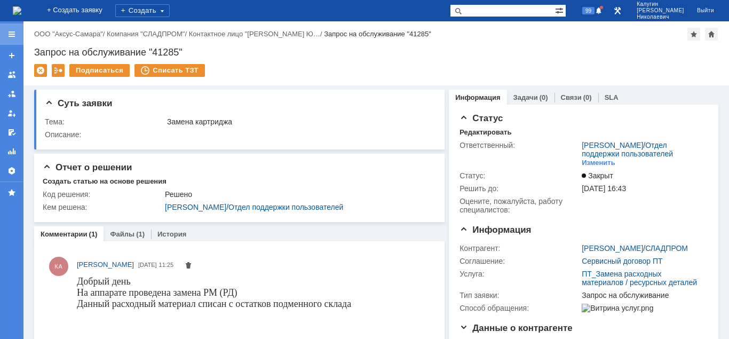
click at [8, 35] on div at bounding box center [11, 34] width 9 height 9
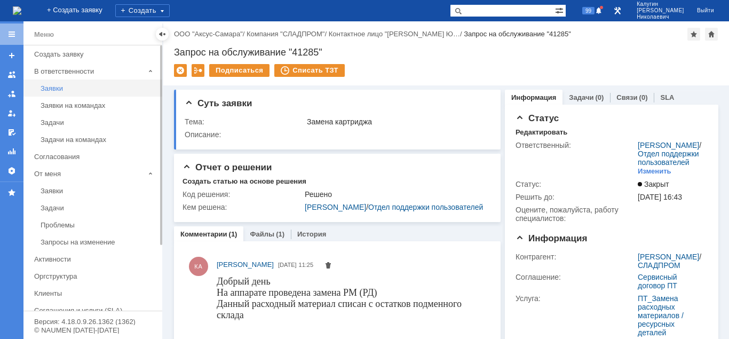
click at [52, 86] on div "Заявки" at bounding box center [98, 88] width 115 height 8
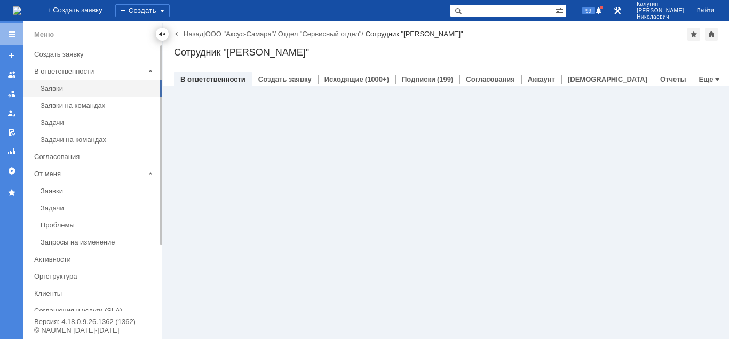
click at [160, 31] on div at bounding box center [162, 34] width 9 height 9
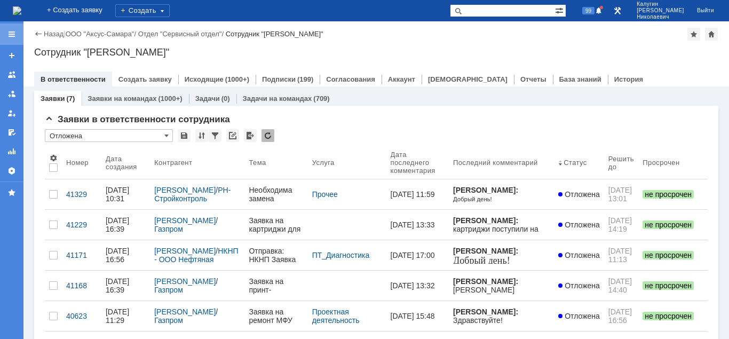
click at [14, 36] on div at bounding box center [11, 34] width 9 height 9
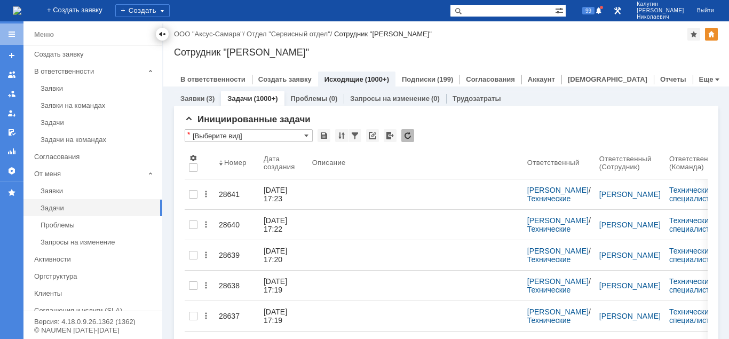
click at [160, 32] on div at bounding box center [162, 34] width 9 height 9
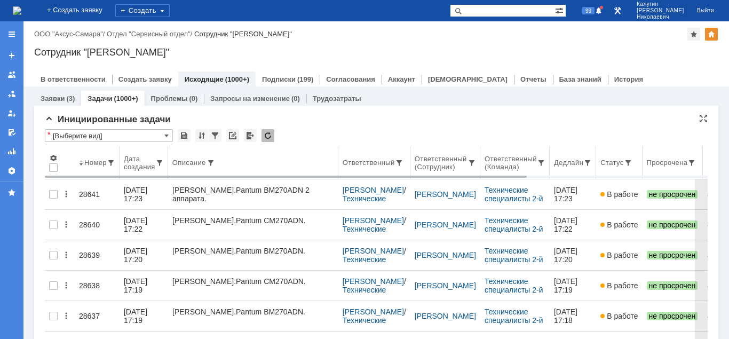
drag, startPoint x: 382, startPoint y: 156, endPoint x: 333, endPoint y: 160, distance: 48.7
click at [339, 158] on body "Идет загрузка, пожалуйста, подождите. На домашнюю + Создать заявку Создать 99 […" at bounding box center [364, 169] width 729 height 339
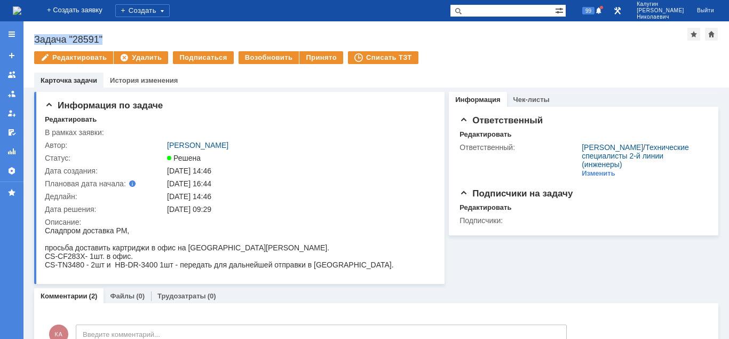
drag, startPoint x: 36, startPoint y: 35, endPoint x: 130, endPoint y: 38, distance: 93.9
click at [130, 38] on div "Задача "28591"" at bounding box center [360, 39] width 653 height 11
copy div "Задача "28591""
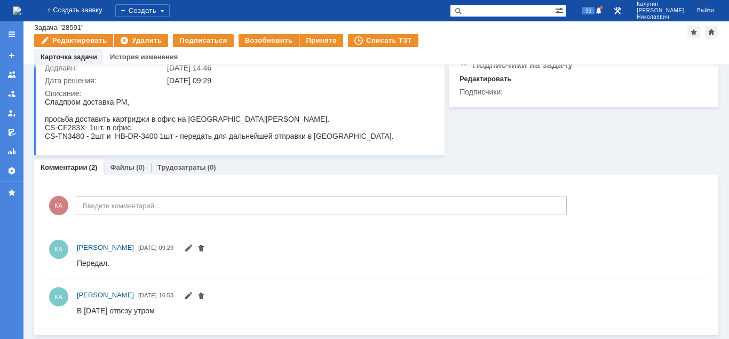
scroll to position [103, 0]
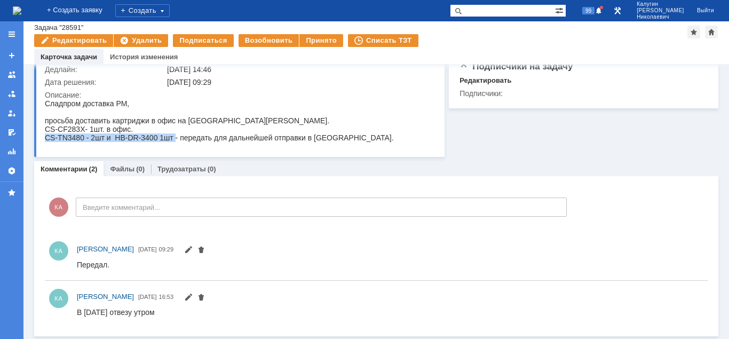
drag, startPoint x: 46, startPoint y: 140, endPoint x: 175, endPoint y: 142, distance: 129.1
click at [175, 142] on div "CS-TN3480 - 2шт и HB-DR-3400 1шт - передать для дальнейшей отправки в Новосемей…" at bounding box center [219, 137] width 349 height 9
copy div "CS-TN3480 - 2шт и HB-DR-3400 1шт"
drag, startPoint x: 46, startPoint y: 129, endPoint x: 133, endPoint y: 137, distance: 87.3
click at [102, 131] on div "CS-CF283X- 1шт. в офис." at bounding box center [219, 129] width 349 height 9
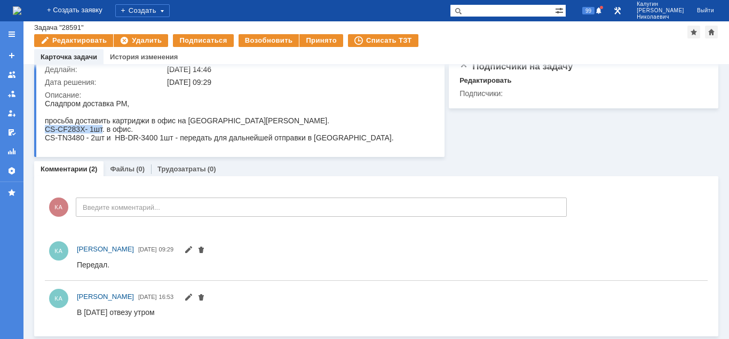
copy div "CS-CF283X- 1шт"
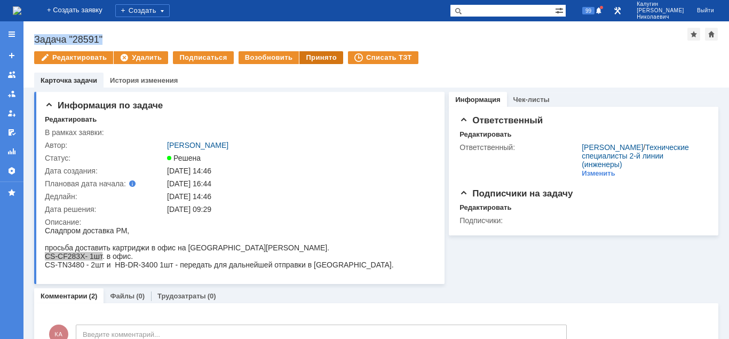
click at [304, 59] on div "Принято" at bounding box center [321, 57] width 44 height 13
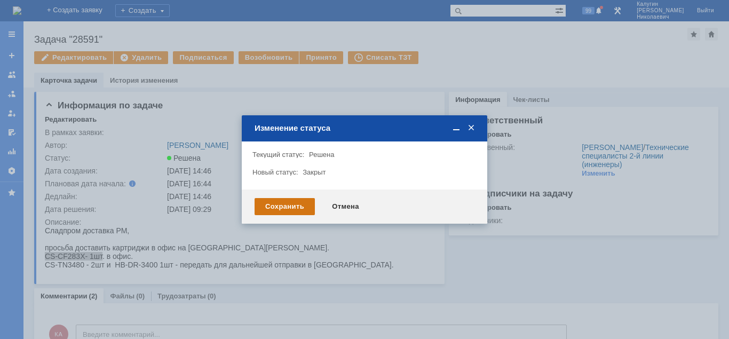
click at [281, 204] on div "Сохранить" at bounding box center [284, 206] width 60 height 17
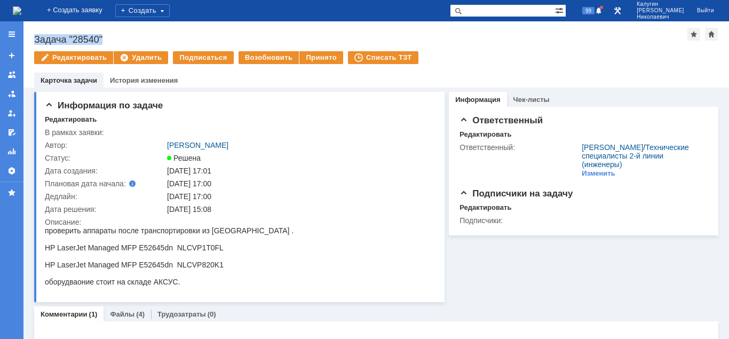
drag, startPoint x: 37, startPoint y: 36, endPoint x: 111, endPoint y: 38, distance: 74.2
click at [111, 38] on div "Назад | Задача "28540" Задача "28540" Редактировать Удалить Подписаться Возобно…" at bounding box center [375, 54] width 705 height 66
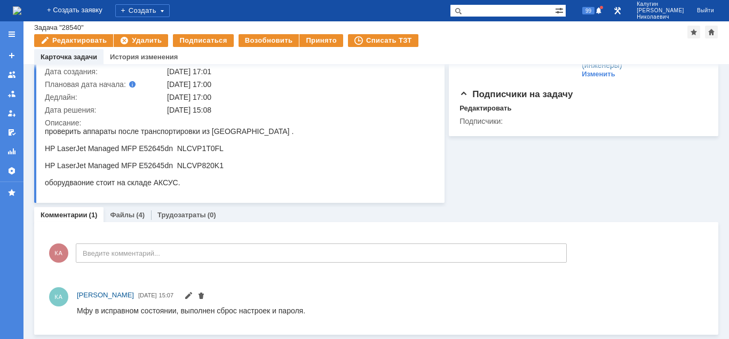
scroll to position [75, 0]
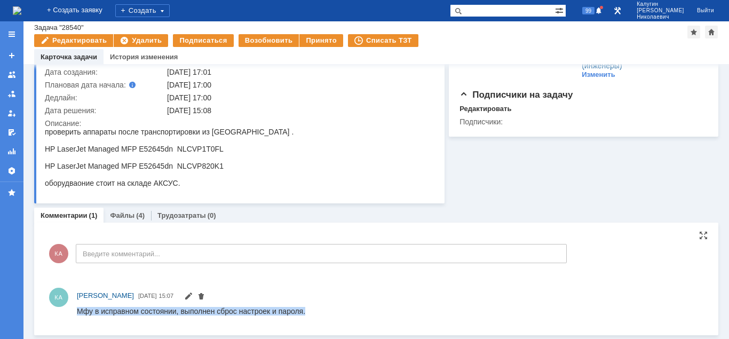
drag, startPoint x: 78, startPoint y: 310, endPoint x: 329, endPoint y: 315, distance: 251.3
click at [329, 316] on html "Мфу в исправном состоянии, выполнен сброс настроек и пароля." at bounding box center [390, 311] width 626 height 10
copy div "Мфу в исправном состоянии, выполнен сброс настроек и пароля."
drag, startPoint x: 117, startPoint y: 217, endPoint x: 107, endPoint y: 0, distance: 216.8
click at [117, 217] on link "Файлы" at bounding box center [122, 215] width 25 height 8
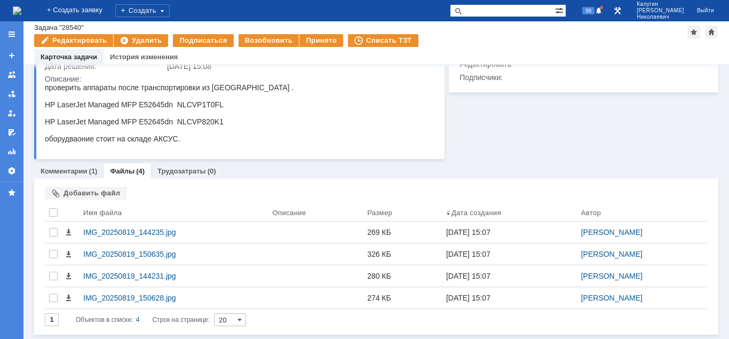
scroll to position [120, 0]
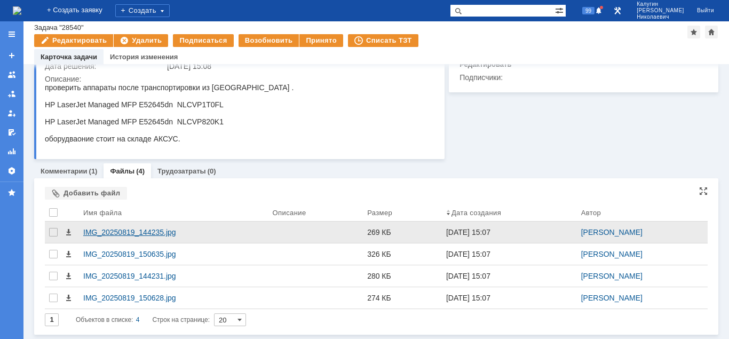
click at [151, 234] on div "IMG_20250819_144235.jpg" at bounding box center [173, 232] width 181 height 9
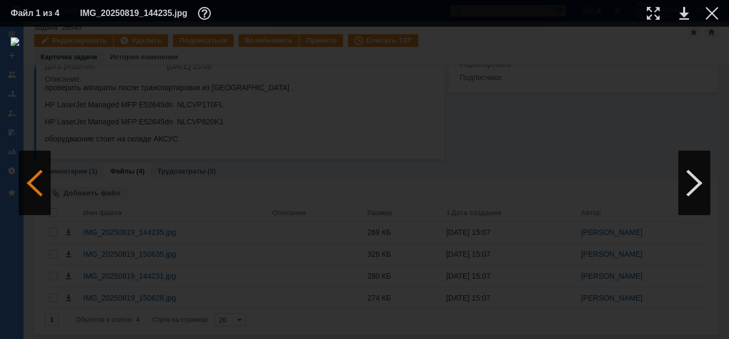
click at [46, 188] on div at bounding box center [35, 183] width 32 height 64
click at [648, 12] on div at bounding box center [653, 13] width 13 height 13
click at [428, 35] on img at bounding box center [364, 31] width 729 height 9
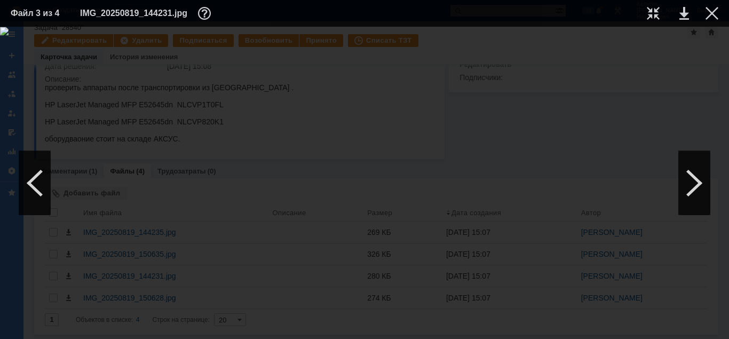
scroll to position [0, 0]
drag, startPoint x: 373, startPoint y: 335, endPoint x: 282, endPoint y: 302, distance: 96.9
click at [176, 333] on div at bounding box center [364, 183] width 729 height 312
click at [39, 184] on div at bounding box center [35, 183] width 32 height 64
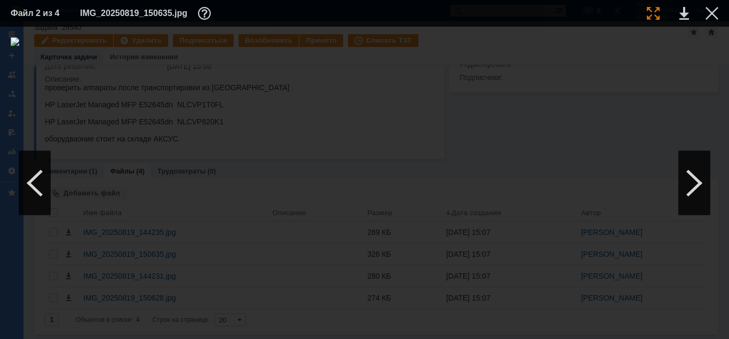
click at [654, 10] on div at bounding box center [653, 13] width 13 height 13
drag, startPoint x: 346, startPoint y: 334, endPoint x: 300, endPoint y: 292, distance: 61.9
click at [259, 332] on div at bounding box center [364, 183] width 729 height 312
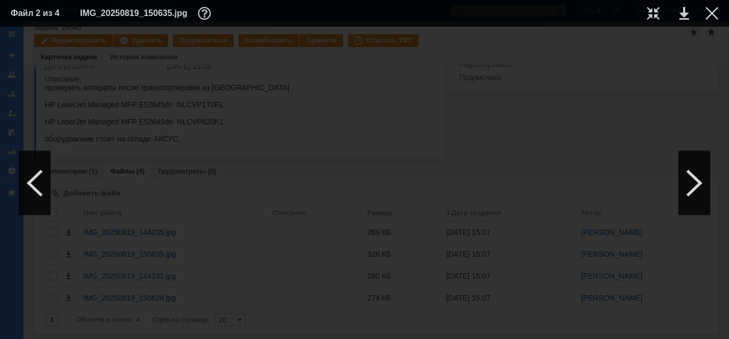
click at [353, 333] on div at bounding box center [364, 183] width 729 height 312
click at [708, 13] on div at bounding box center [711, 13] width 13 height 13
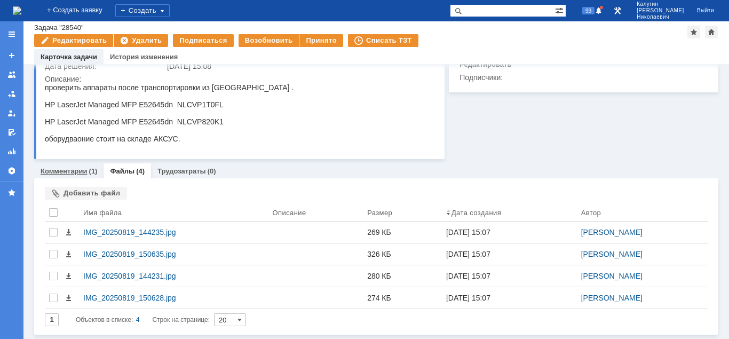
click at [76, 169] on link "Комментарии" at bounding box center [64, 171] width 47 height 8
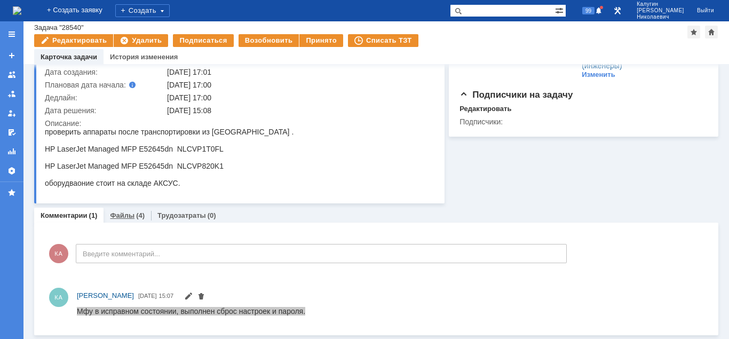
click at [134, 220] on div "Файлы (4)" at bounding box center [126, 215] width 47 height 15
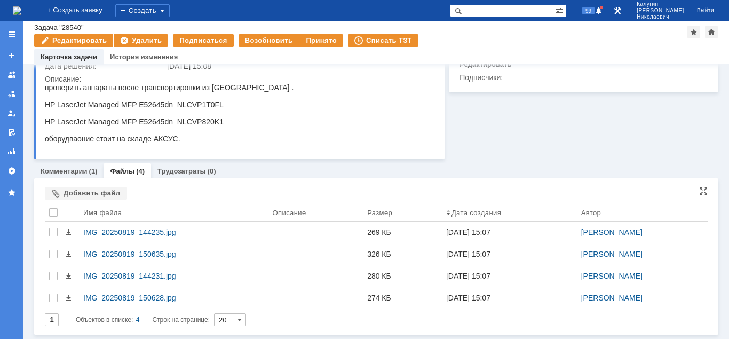
scroll to position [120, 0]
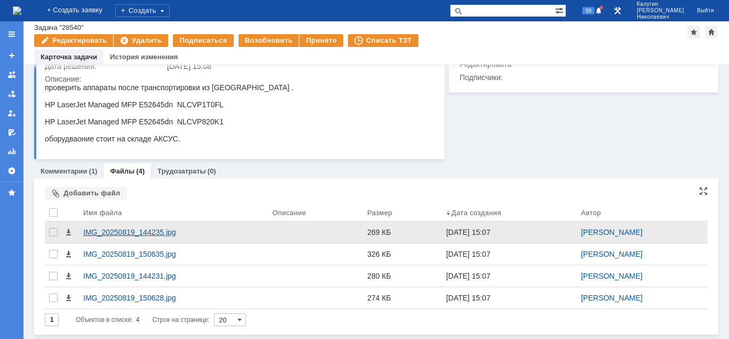
click at [136, 233] on div "IMG_20250819_144235.jpg" at bounding box center [173, 232] width 181 height 9
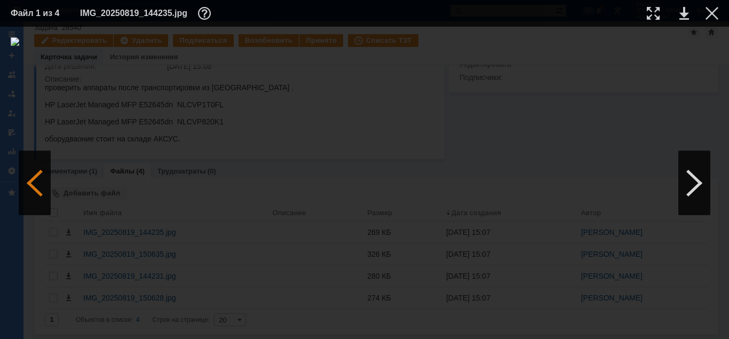
click at [36, 187] on div at bounding box center [35, 183] width 32 height 64
click at [651, 13] on div at bounding box center [653, 13] width 13 height 13
drag, startPoint x: 419, startPoint y: 335, endPoint x: 258, endPoint y: 307, distance: 164.1
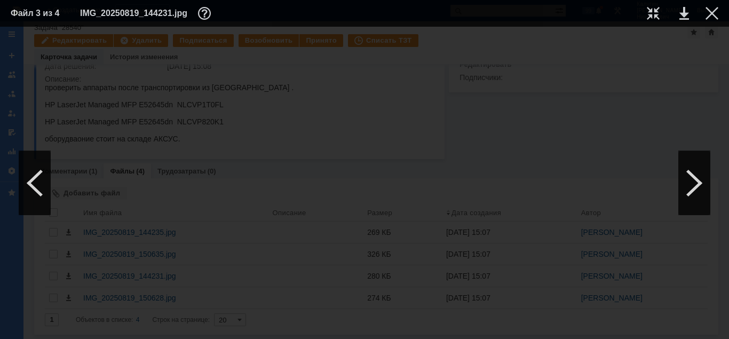
click at [248, 334] on div at bounding box center [364, 183] width 729 height 312
drag, startPoint x: 334, startPoint y: 334, endPoint x: 463, endPoint y: 332, distance: 128.1
click at [463, 332] on div at bounding box center [364, 183] width 729 height 312
click at [710, 12] on div at bounding box center [711, 13] width 13 height 13
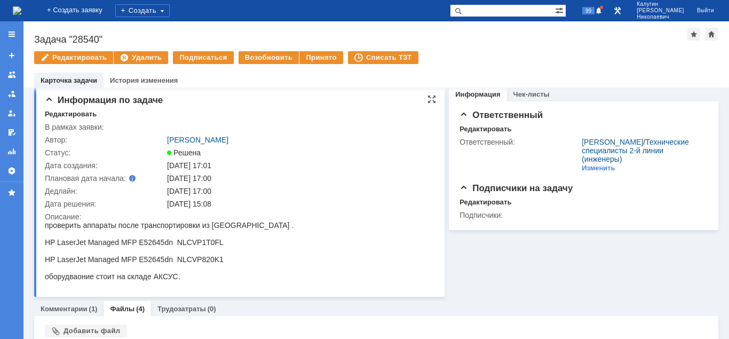
scroll to position [0, 0]
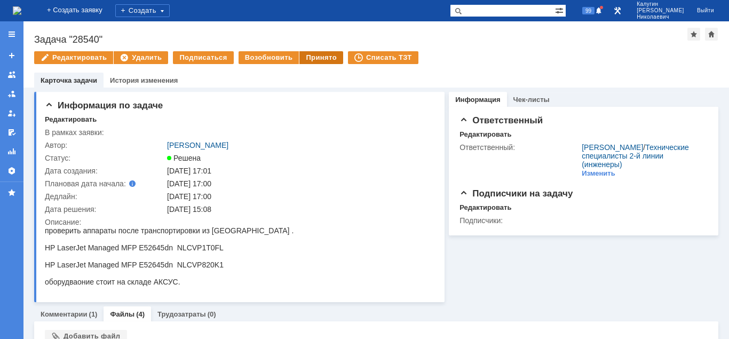
click at [317, 53] on div "Принято" at bounding box center [321, 57] width 44 height 13
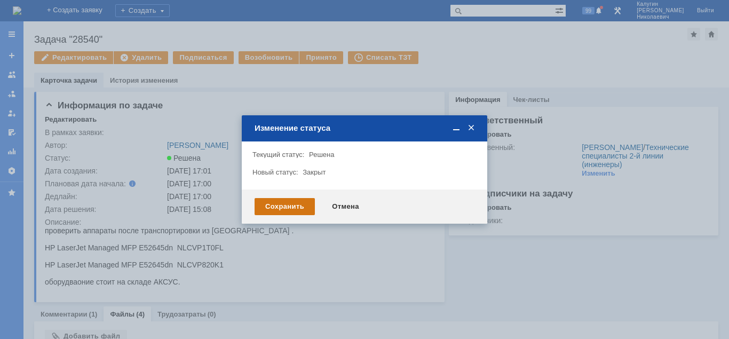
click at [276, 202] on div "Сохранить" at bounding box center [284, 206] width 60 height 17
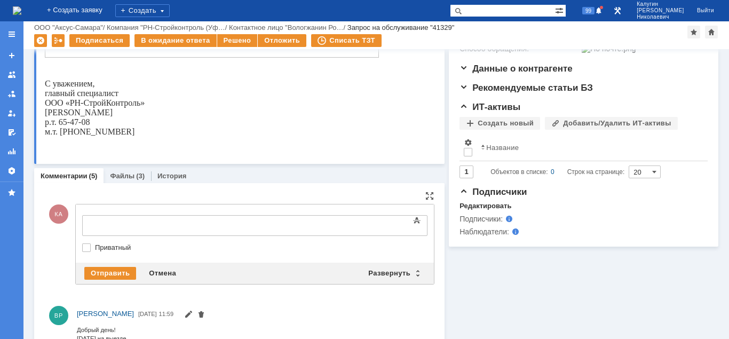
click at [119, 221] on div at bounding box center [169, 224] width 152 height 9
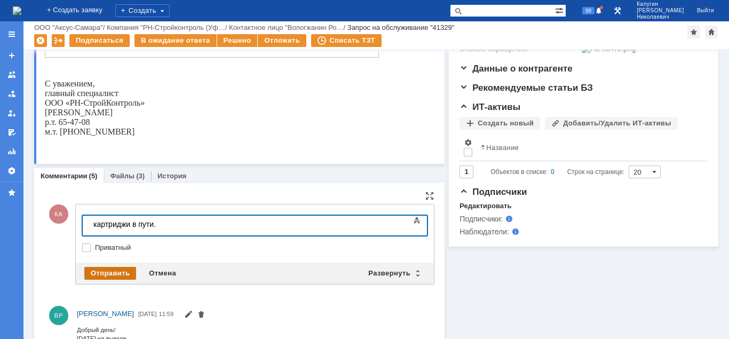
click at [115, 272] on div "Отправить" at bounding box center [110, 273] width 52 height 13
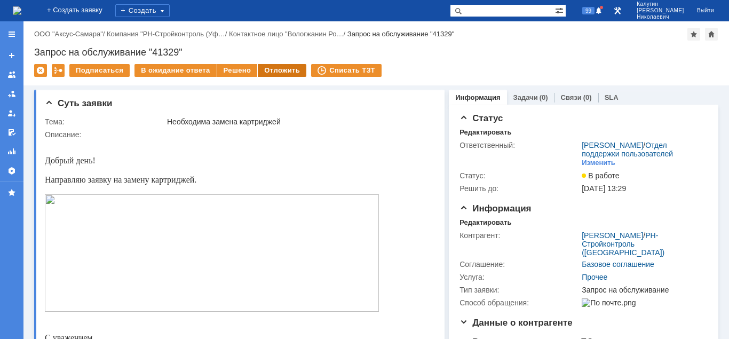
click at [266, 73] on div "Отложить" at bounding box center [282, 70] width 49 height 13
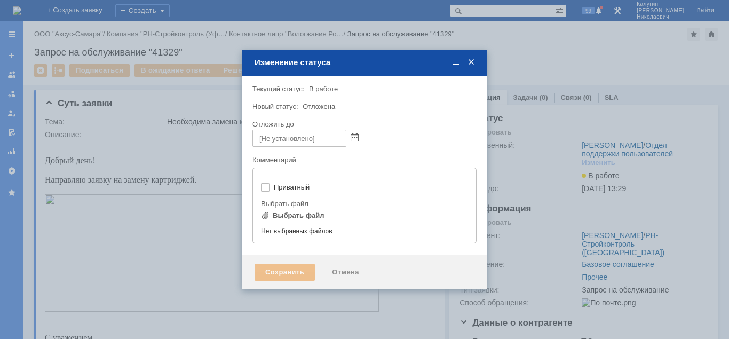
type input "[не указано]"
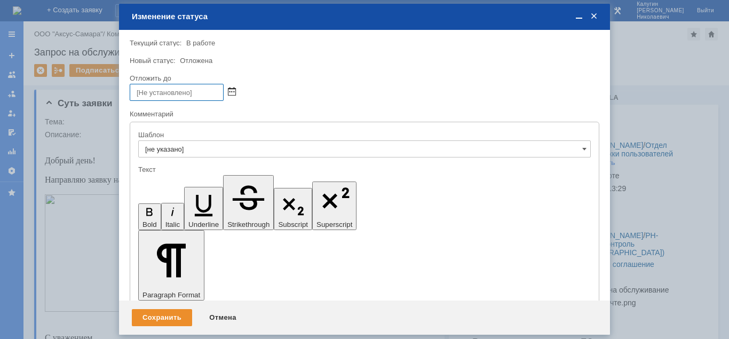
click at [232, 92] on span at bounding box center [232, 92] width 8 height 9
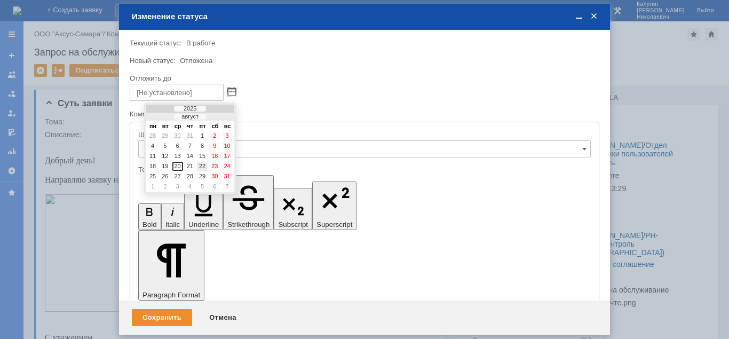
click at [205, 165] on div "22" at bounding box center [202, 166] width 11 height 9
type input "22.08.2025 16:35"
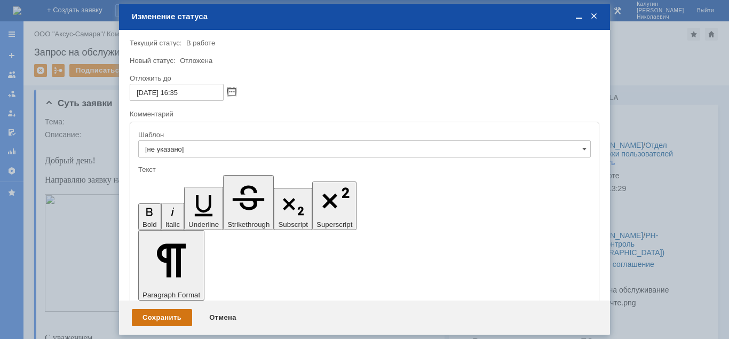
click at [174, 317] on div "Сохранить" at bounding box center [162, 317] width 60 height 17
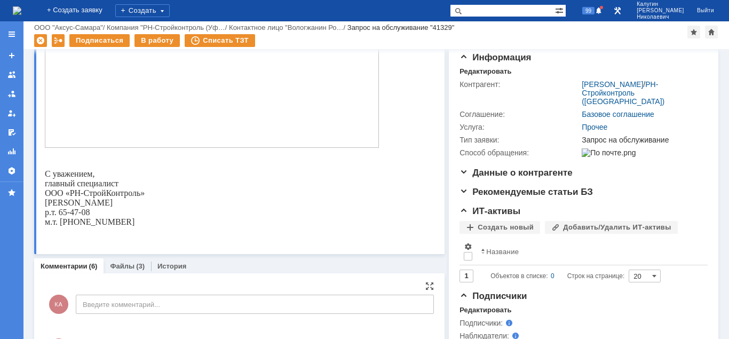
scroll to position [109, 0]
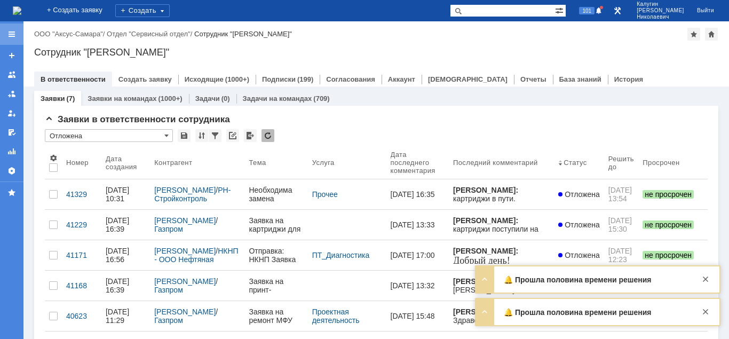
click at [13, 33] on div at bounding box center [11, 34] width 9 height 9
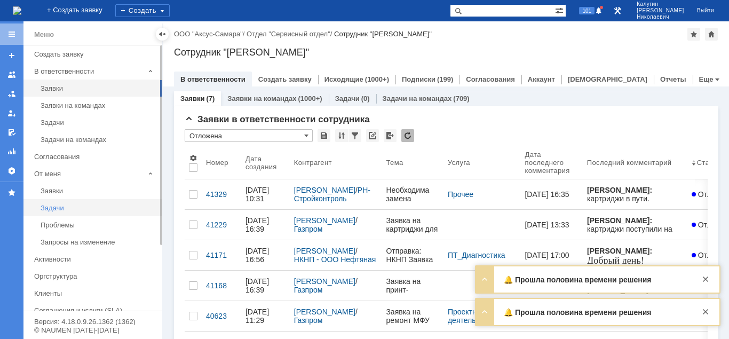
click at [57, 209] on div "Задачи" at bounding box center [98, 208] width 115 height 8
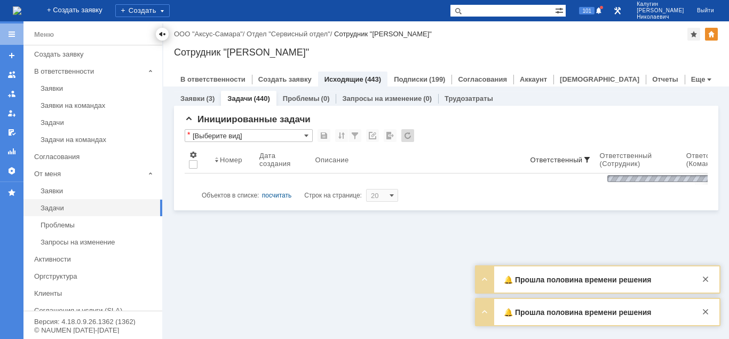
click at [162, 33] on div at bounding box center [162, 34] width 9 height 9
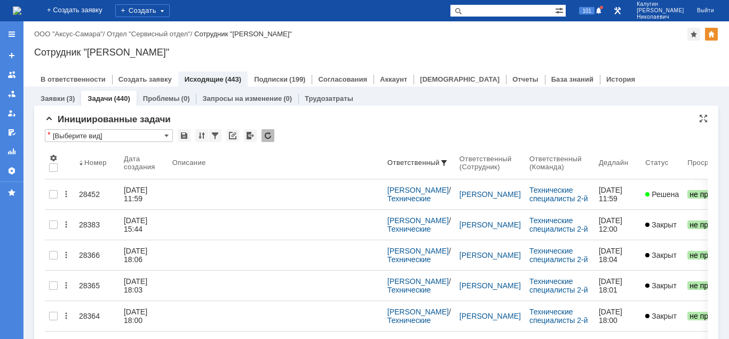
click at [110, 136] on input "[Выберите вид]" at bounding box center [109, 135] width 128 height 13
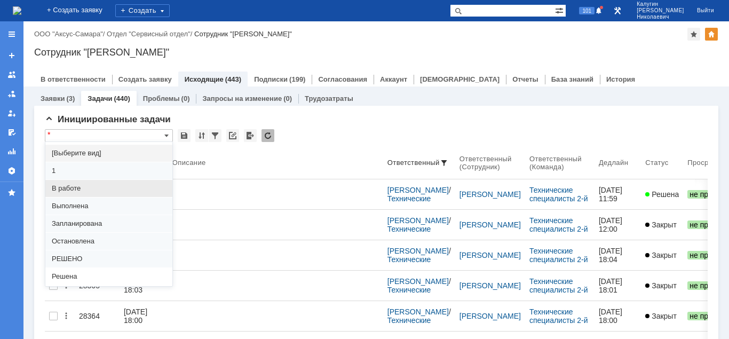
click at [77, 182] on div "В работе" at bounding box center [108, 188] width 127 height 17
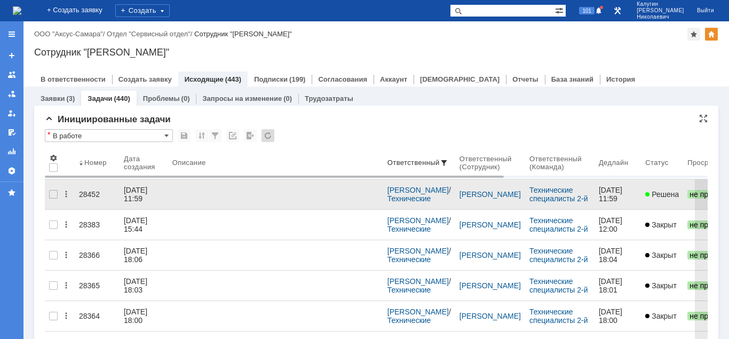
type input "В работе"
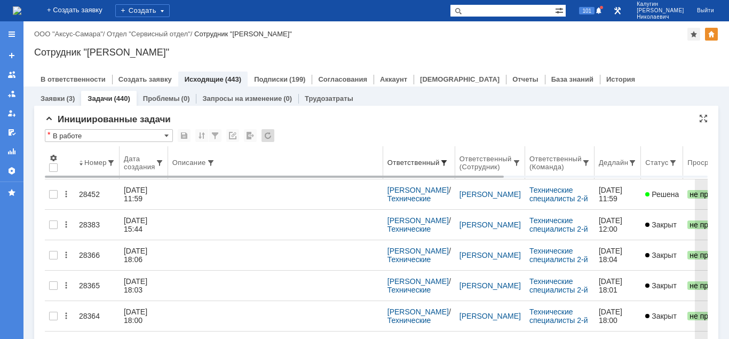
type input "100"
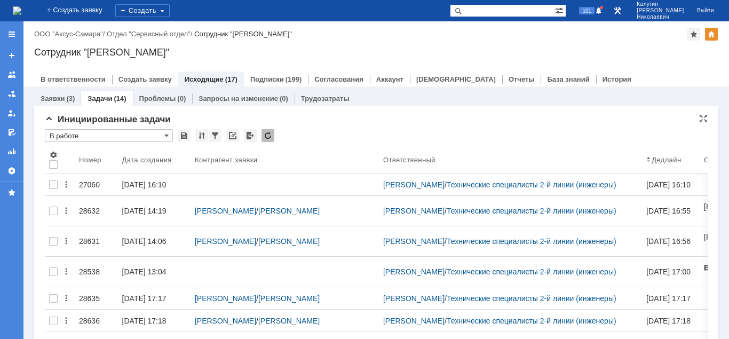
click at [97, 139] on input "В работе" at bounding box center [109, 135] width 128 height 13
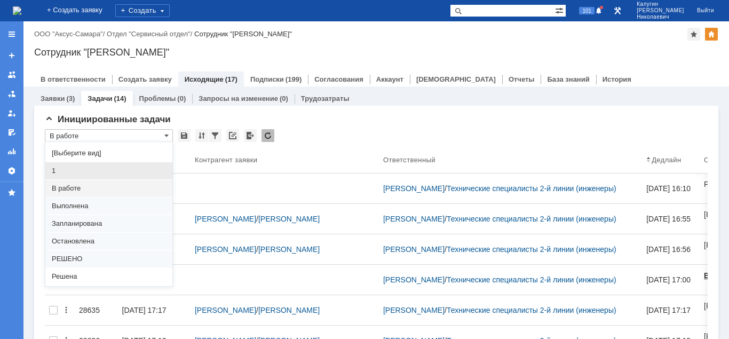
click at [79, 169] on span "1" at bounding box center [109, 170] width 114 height 9
type input "1"
type input "20"
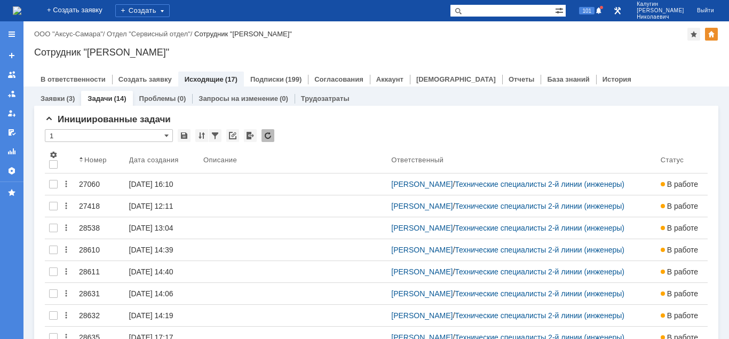
type input "1"
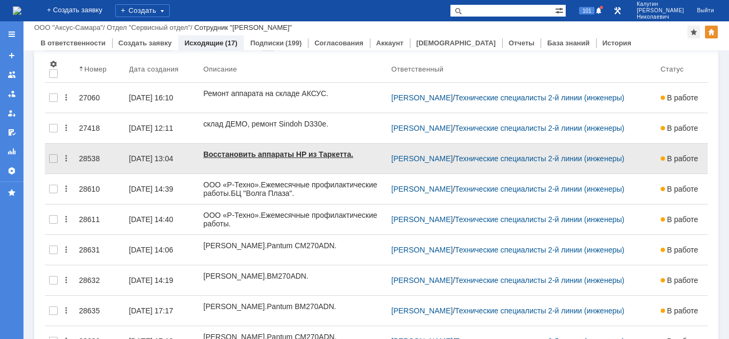
click at [86, 154] on div "28538" at bounding box center [100, 158] width 42 height 9
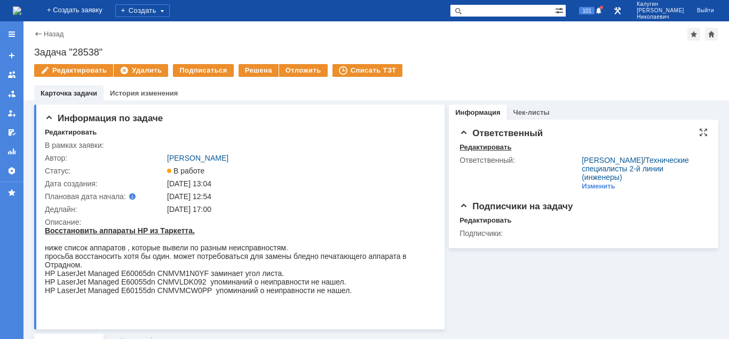
click at [485, 149] on div "Редактировать" at bounding box center [485, 147] width 52 height 9
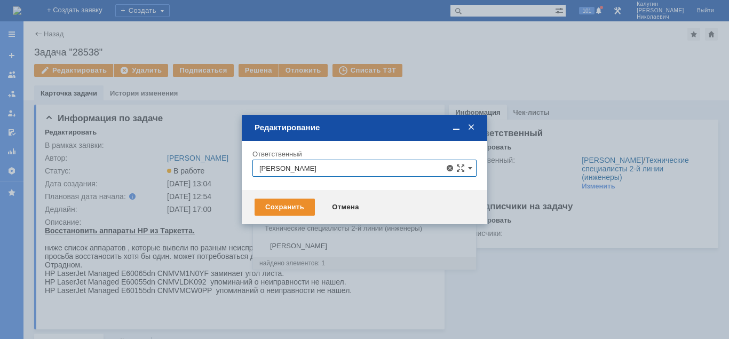
click at [324, 247] on span "[PERSON_NAME]" at bounding box center [364, 246] width 210 height 9
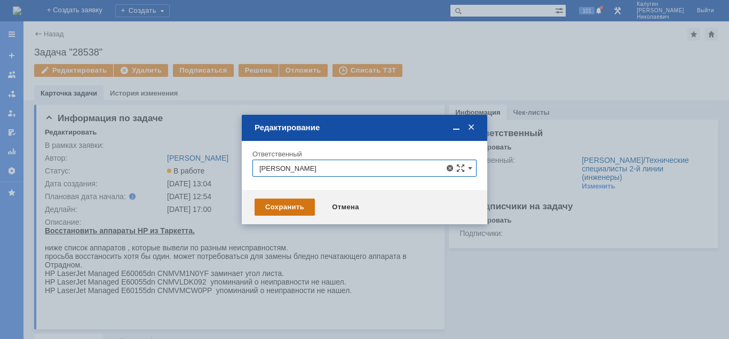
type input "[PERSON_NAME]"
click at [285, 212] on div "Сохранить" at bounding box center [284, 206] width 60 height 17
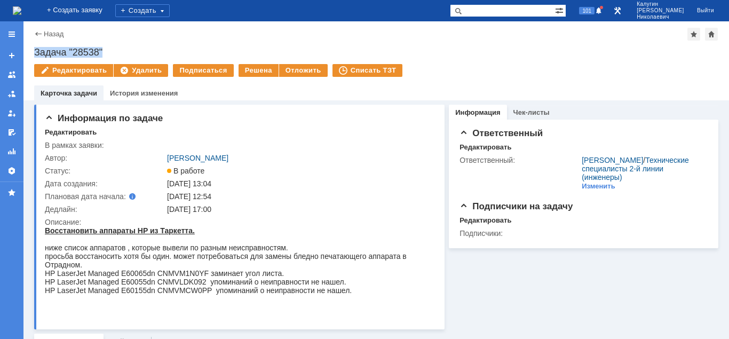
drag, startPoint x: 106, startPoint y: 51, endPoint x: 29, endPoint y: 49, distance: 76.9
click at [34, 49] on div "Задача "28538"" at bounding box center [376, 52] width 684 height 11
copy div "Задача "28538""
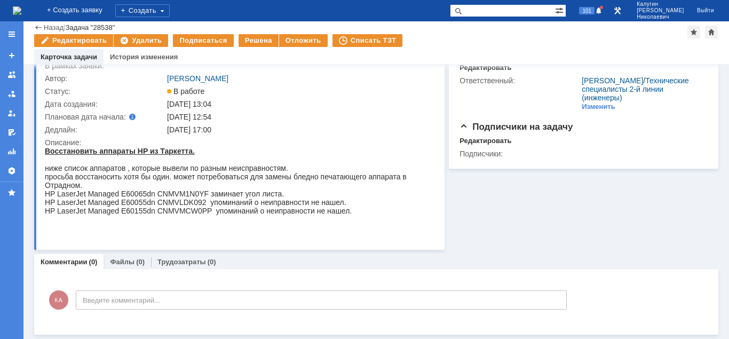
scroll to position [44, 0]
